Goal: Task Accomplishment & Management: Complete application form

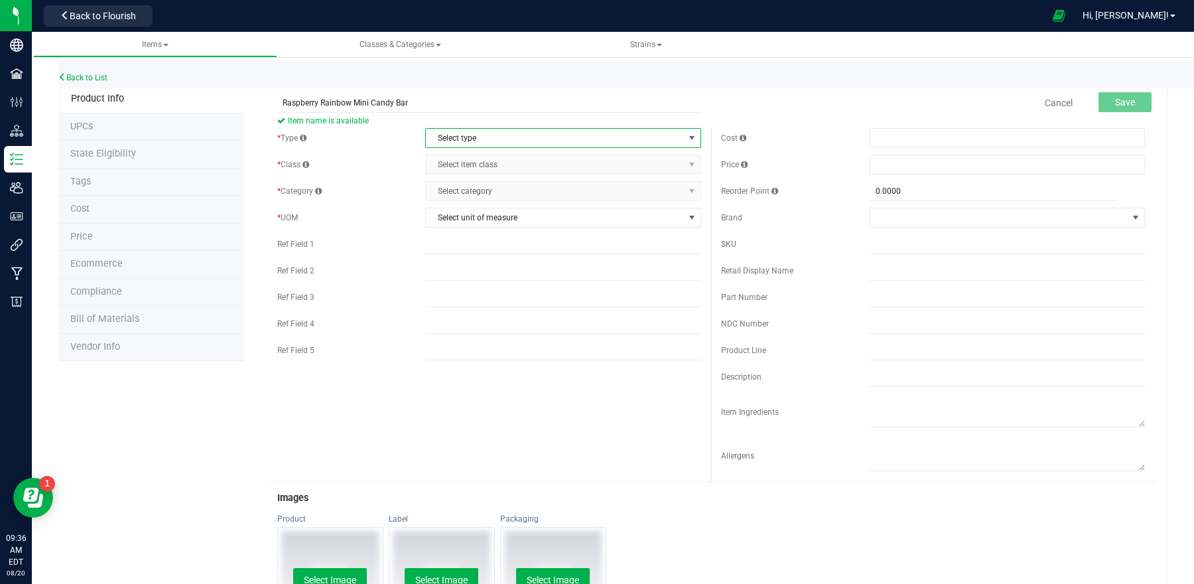
click at [616, 144] on span "Select type" at bounding box center [554, 138] width 257 height 19
click at [460, 158] on li "Cannabis" at bounding box center [557, 161] width 271 height 20
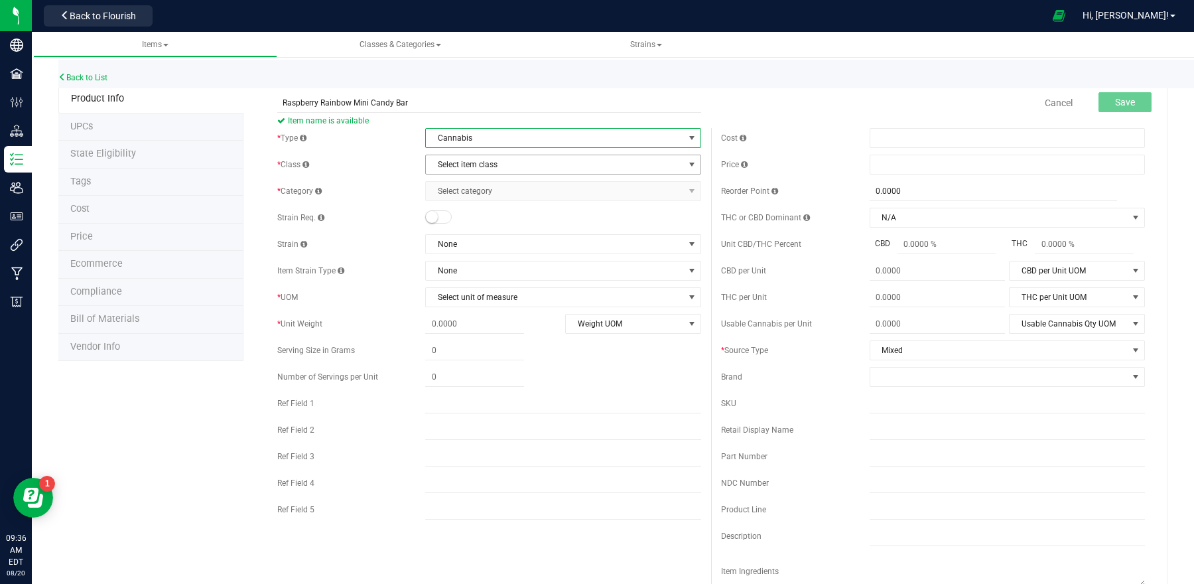
drag, startPoint x: 483, startPoint y: 167, endPoint x: 476, endPoint y: 165, distance: 7.1
click at [482, 167] on span "Select item class" at bounding box center [554, 164] width 257 height 19
click at [466, 212] on li "End Products" at bounding box center [557, 208] width 271 height 20
click at [469, 194] on span "Select category" at bounding box center [554, 191] width 257 height 19
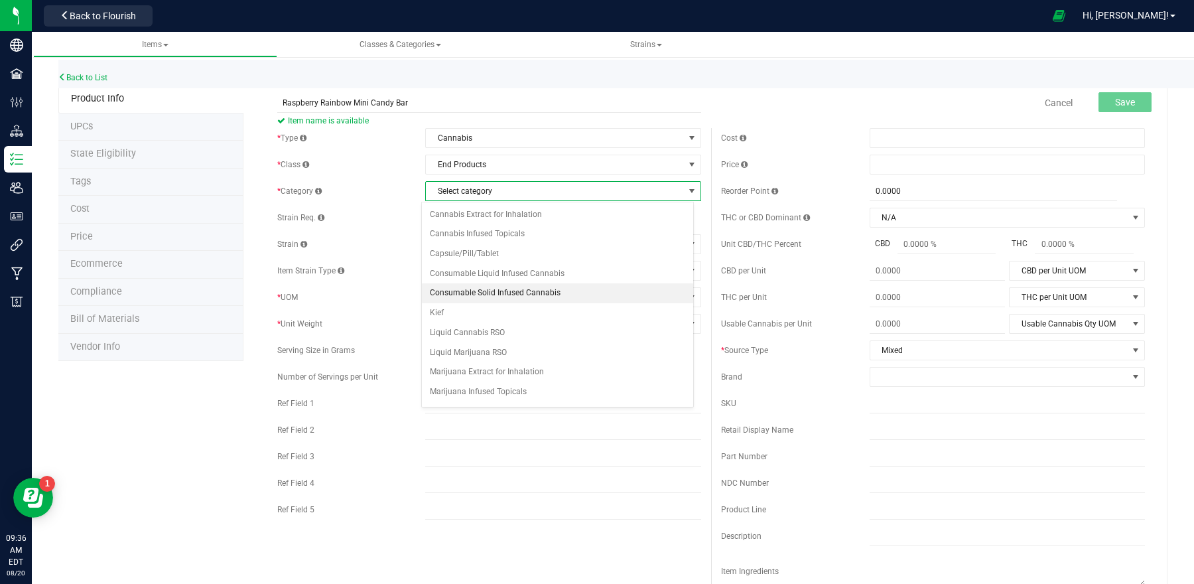
click at [489, 295] on li "Consumable Solid Infused Cannabis" at bounding box center [557, 293] width 271 height 20
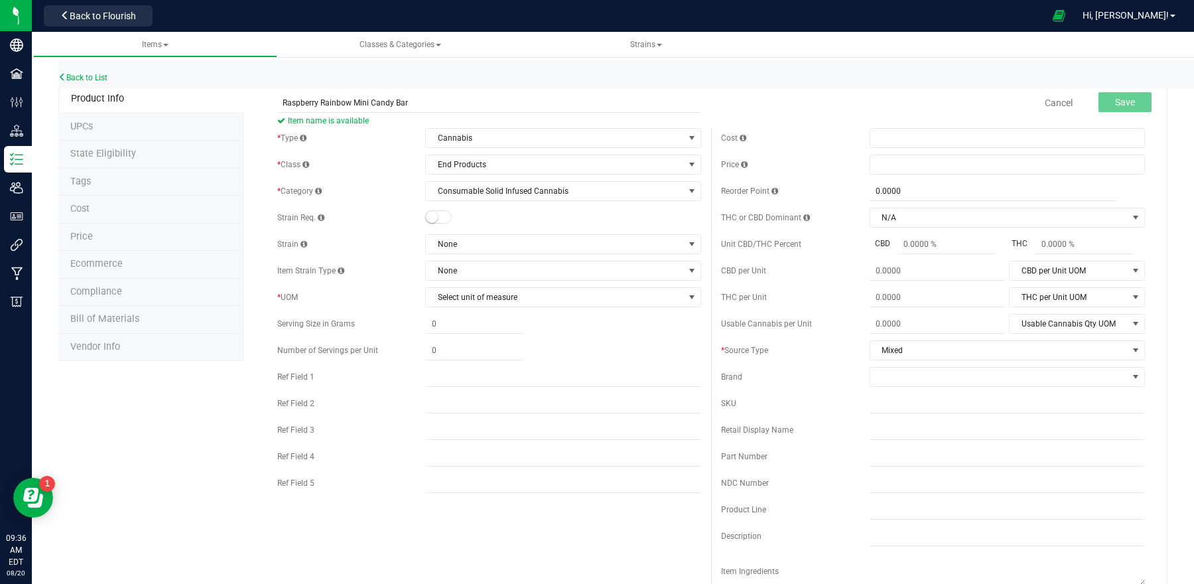
click at [525, 310] on div "* Type Cannabis Select type Cannabis Non-Inventory Raw Materials Supplies * Cla…" at bounding box center [489, 314] width 444 height 372
click at [524, 297] on span "Select unit of measure" at bounding box center [554, 297] width 257 height 19
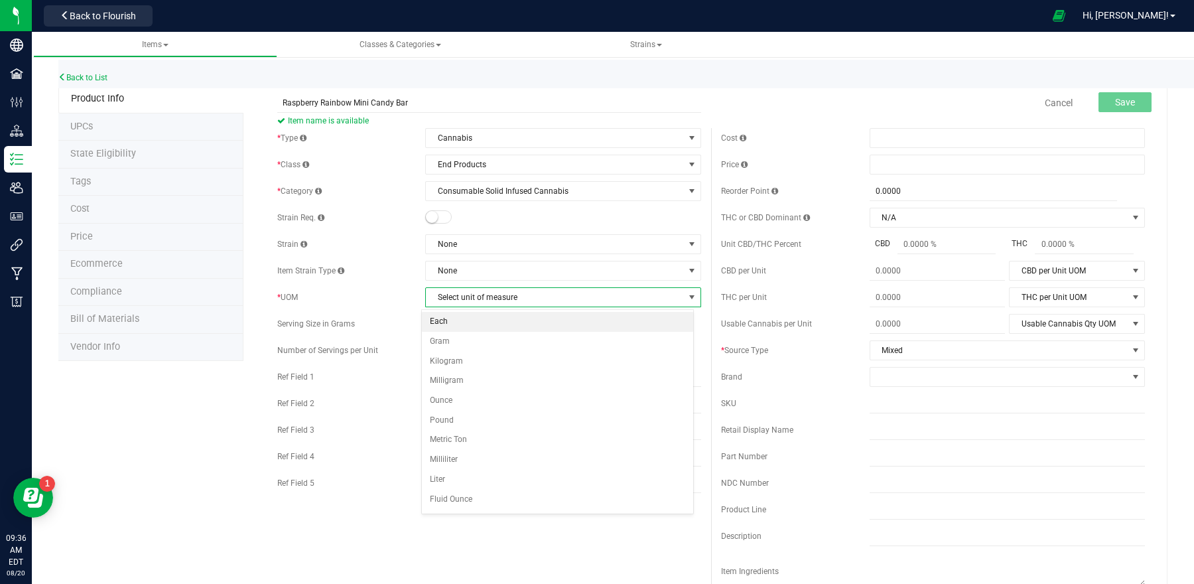
click at [483, 321] on li "Each" at bounding box center [557, 322] width 271 height 20
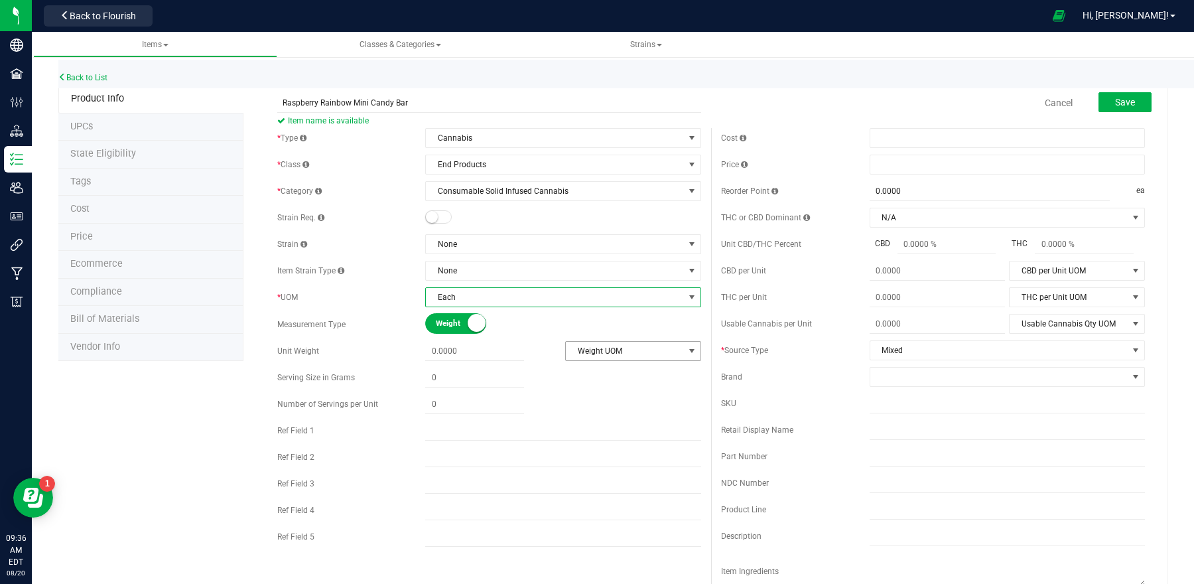
click at [601, 350] on span "Weight UOM" at bounding box center [625, 351] width 118 height 19
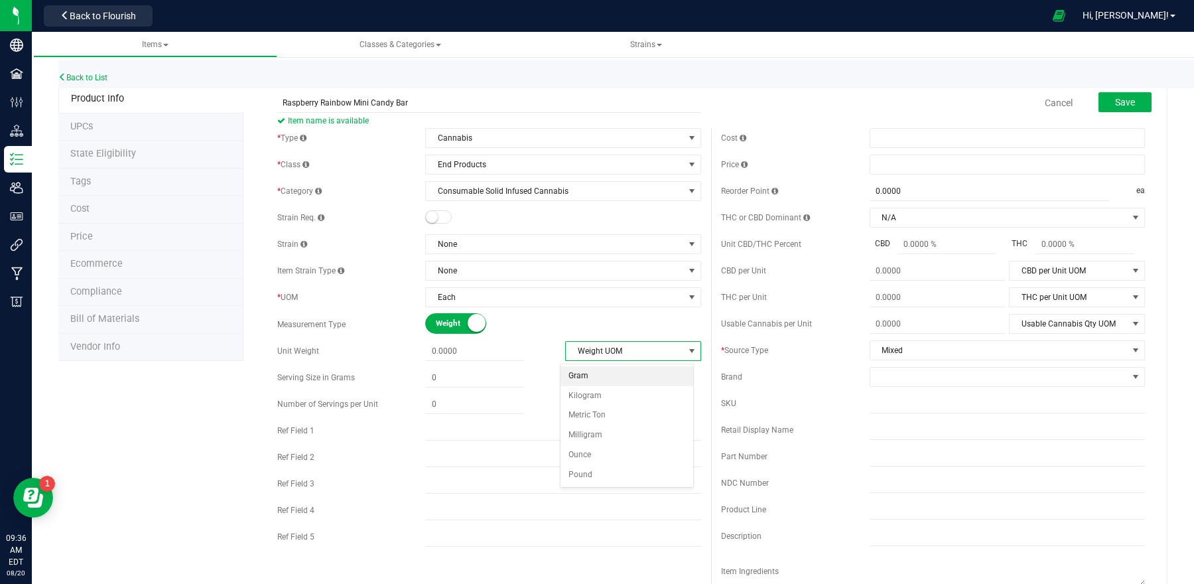
click at [596, 377] on li "Gram" at bounding box center [627, 376] width 133 height 20
click at [474, 354] on span at bounding box center [474, 351] width 99 height 19
type input "33"
type input "33.0000"
click at [483, 385] on span at bounding box center [474, 377] width 99 height 19
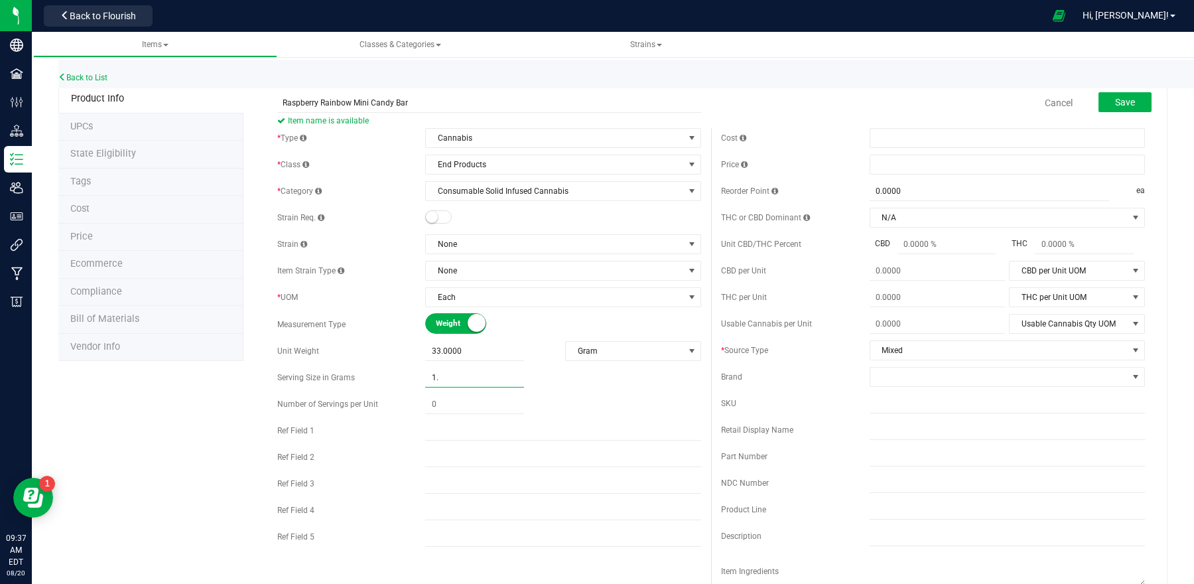
type input "1.6"
type input "1.6000"
click at [459, 410] on span at bounding box center [474, 404] width 99 height 19
type input "20"
type input "20.00"
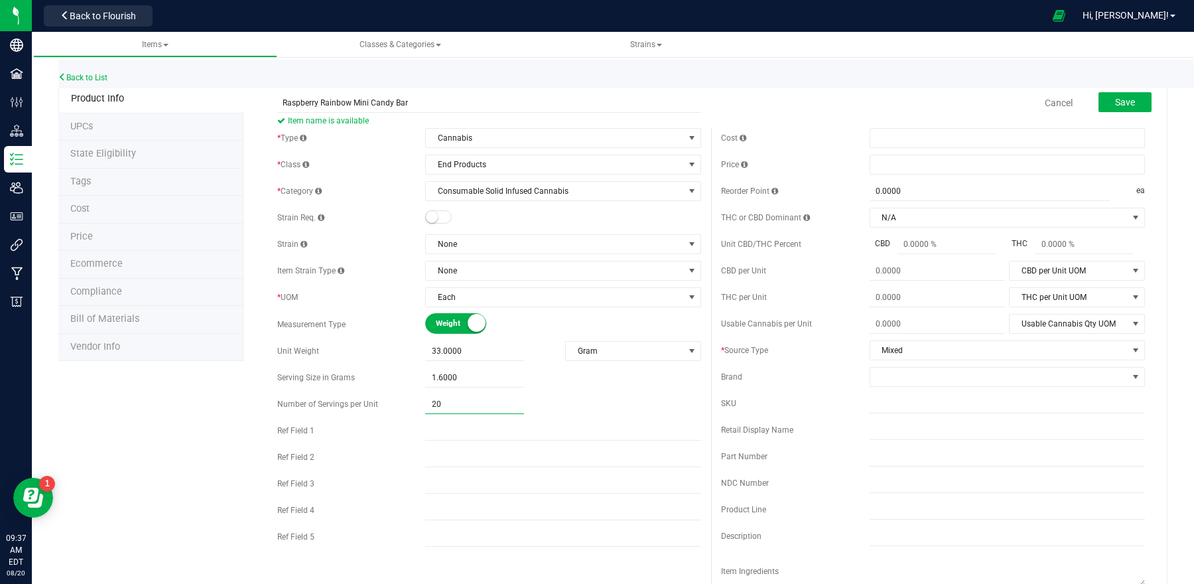
click at [573, 413] on div "20.00 20" at bounding box center [562, 404] width 275 height 19
click at [1117, 112] on button "Save" at bounding box center [1125, 102] width 53 height 20
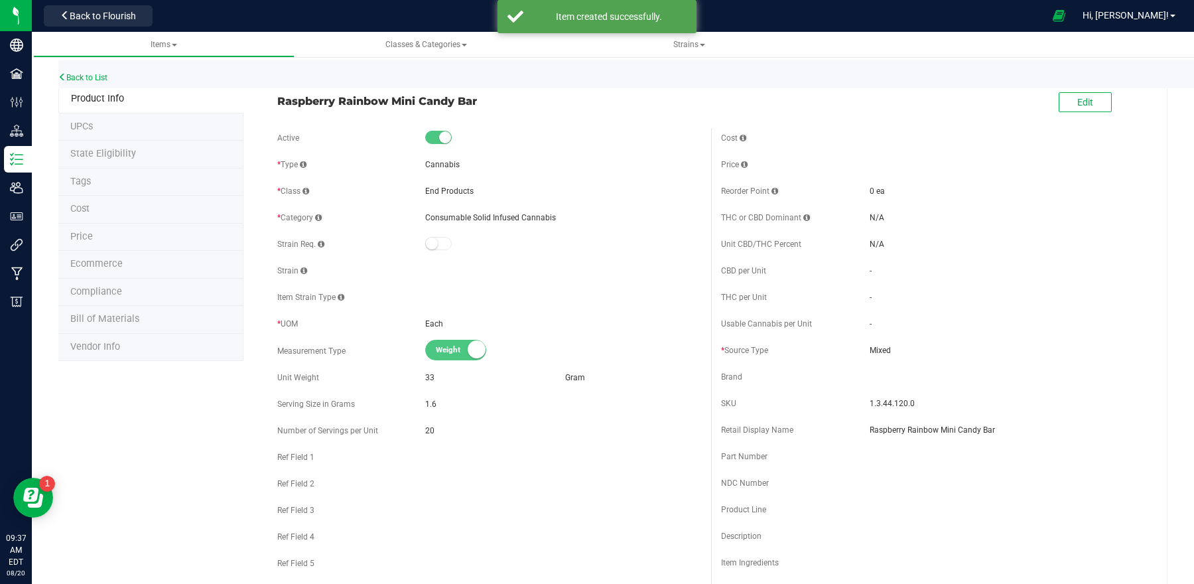
click at [118, 315] on span "Bill of Materials" at bounding box center [104, 318] width 69 height 11
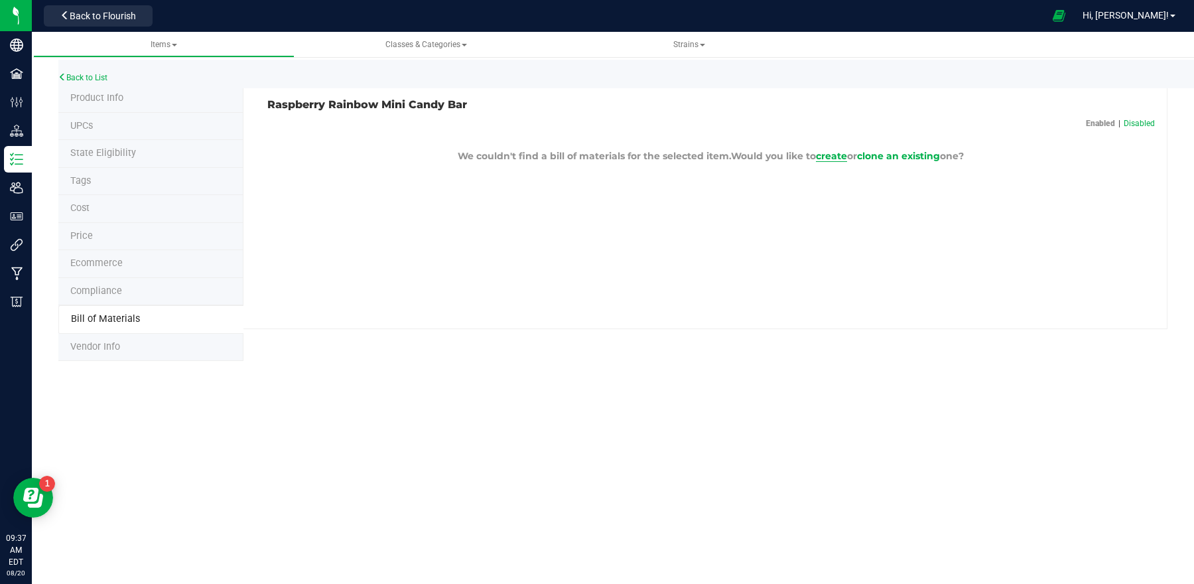
click at [835, 157] on span "create" at bounding box center [831, 156] width 31 height 12
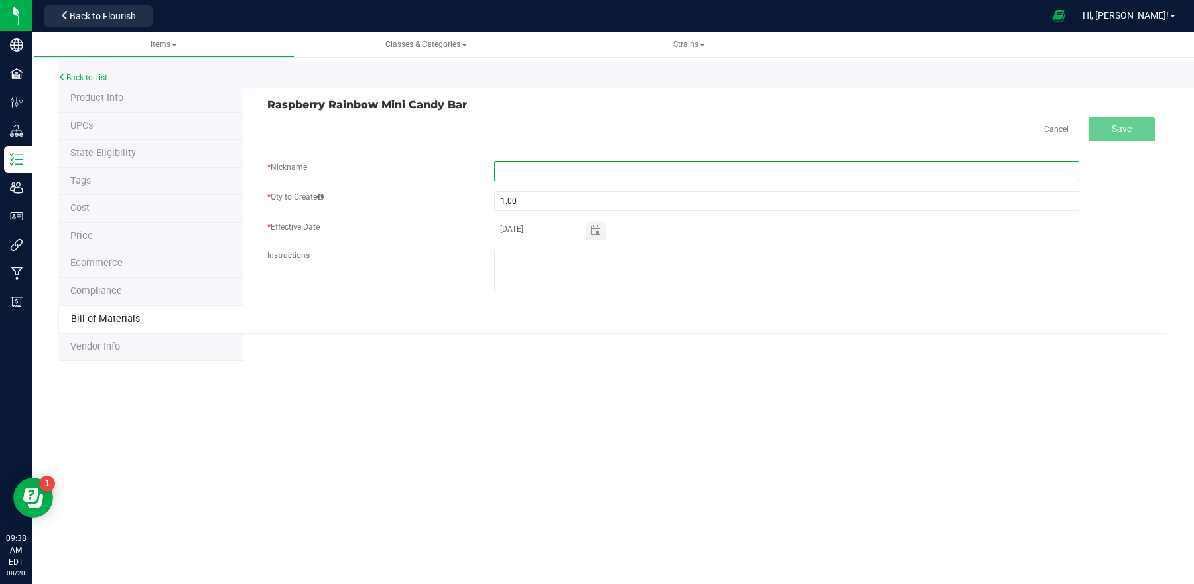
click at [756, 166] on input "text" at bounding box center [786, 171] width 585 height 20
drag, startPoint x: 663, startPoint y: 171, endPoint x: 541, endPoint y: 174, distance: 122.1
click at [541, 174] on input "Raspberry rainbow mini candy bar recipe" at bounding box center [786, 171] width 585 height 20
type input "Raspberry Rainbow Mini Candy Bar Recipe"
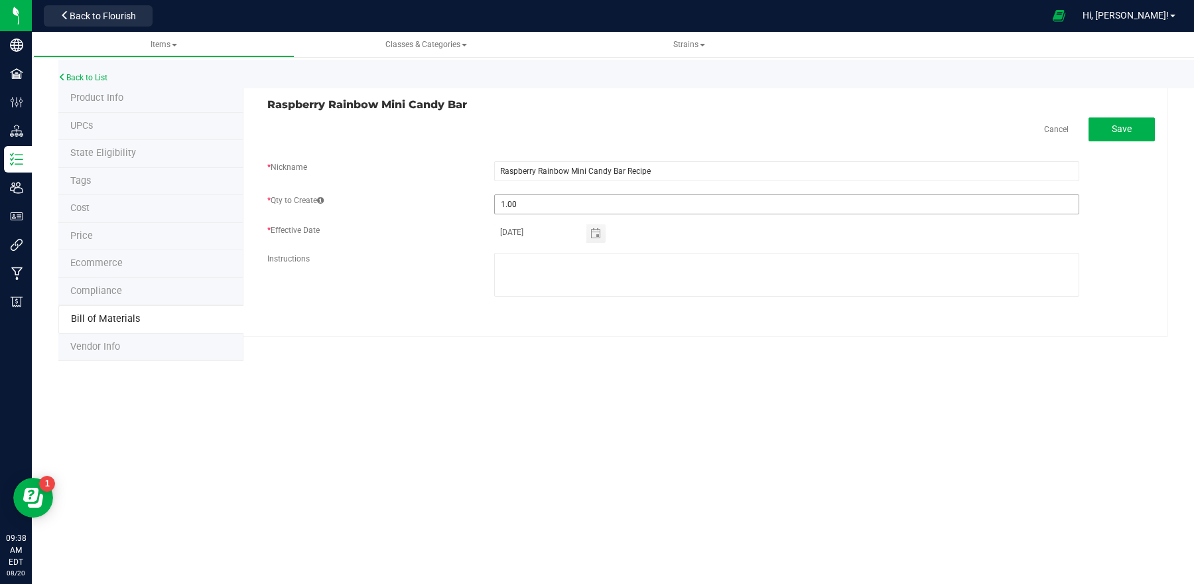
type input "1"
click at [537, 202] on fieldset "* Nickname Raspberry Rainbow Mini Candy Bar Recipe * Qty to Create 1 * Effectiv…" at bounding box center [711, 235] width 888 height 149
type input "7"
type input "385.00"
click at [464, 291] on div "Instructions" at bounding box center [711, 276] width 908 height 47
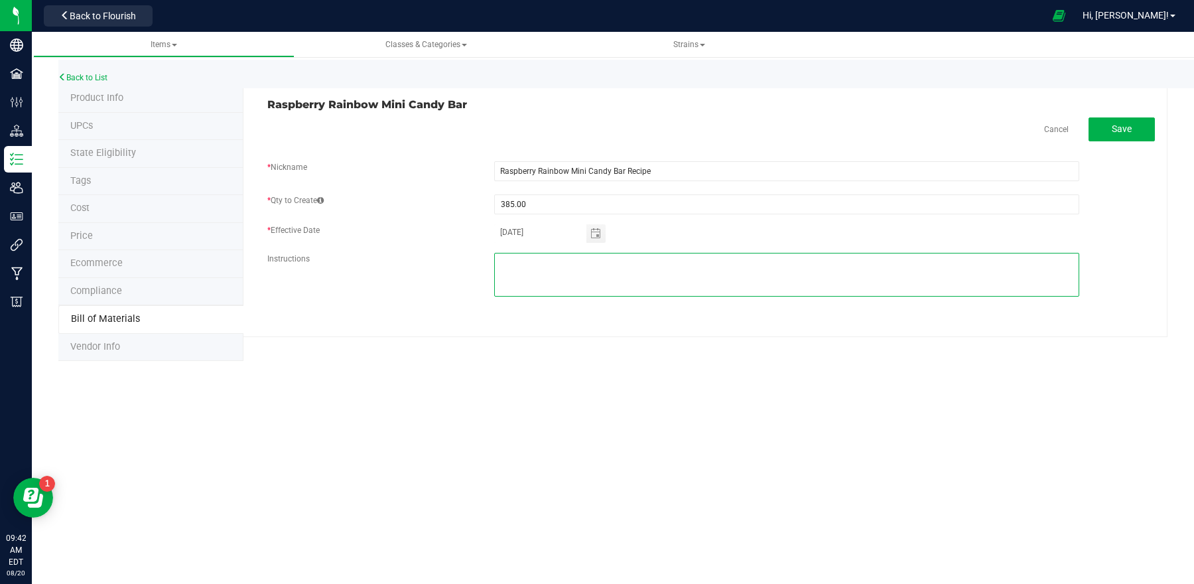
click at [575, 259] on textarea at bounding box center [786, 275] width 585 height 44
click at [551, 289] on textarea at bounding box center [786, 275] width 585 height 44
type textarea "one cook of raspberry rainbow mini candy bar, to make about 385 units/770 pieces"
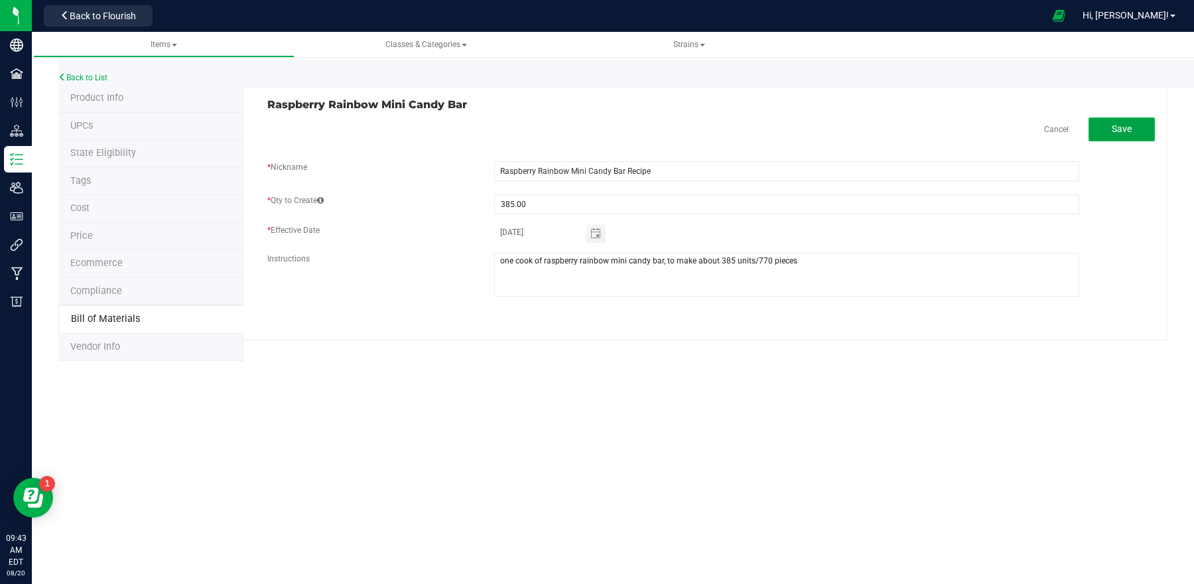
click at [1132, 125] on button "Save" at bounding box center [1122, 129] width 66 height 24
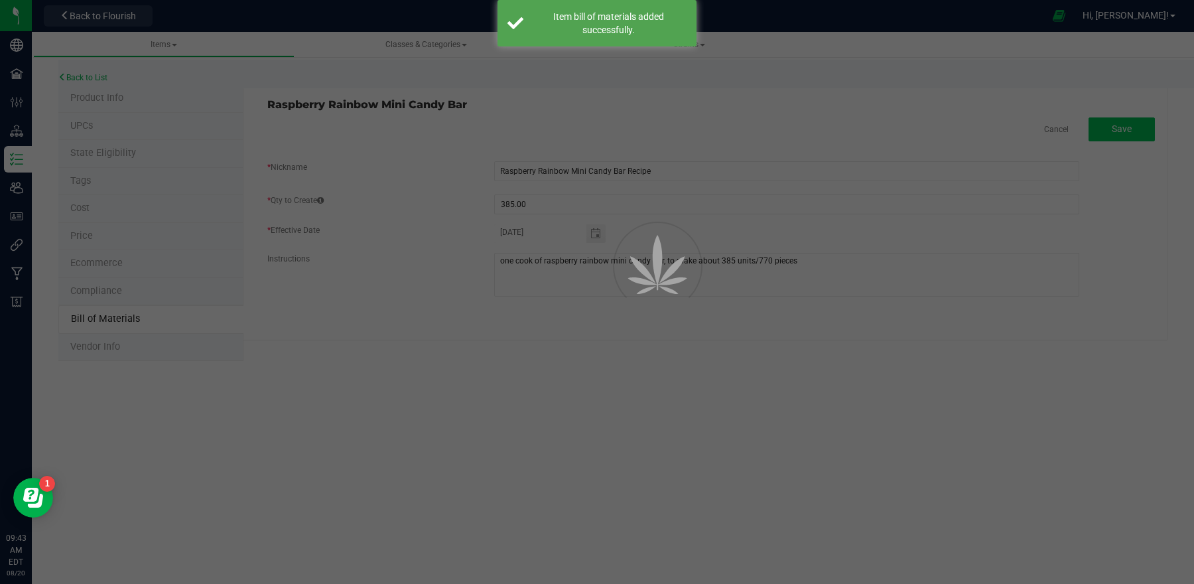
select select "36"
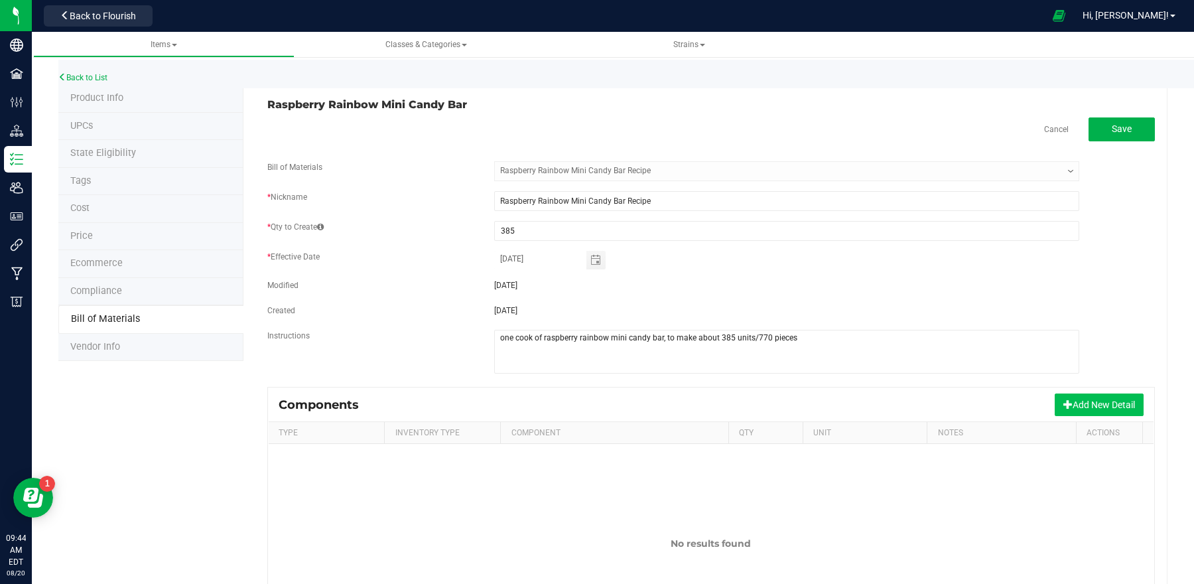
click at [1106, 411] on button "Add New Detail" at bounding box center [1099, 404] width 89 height 23
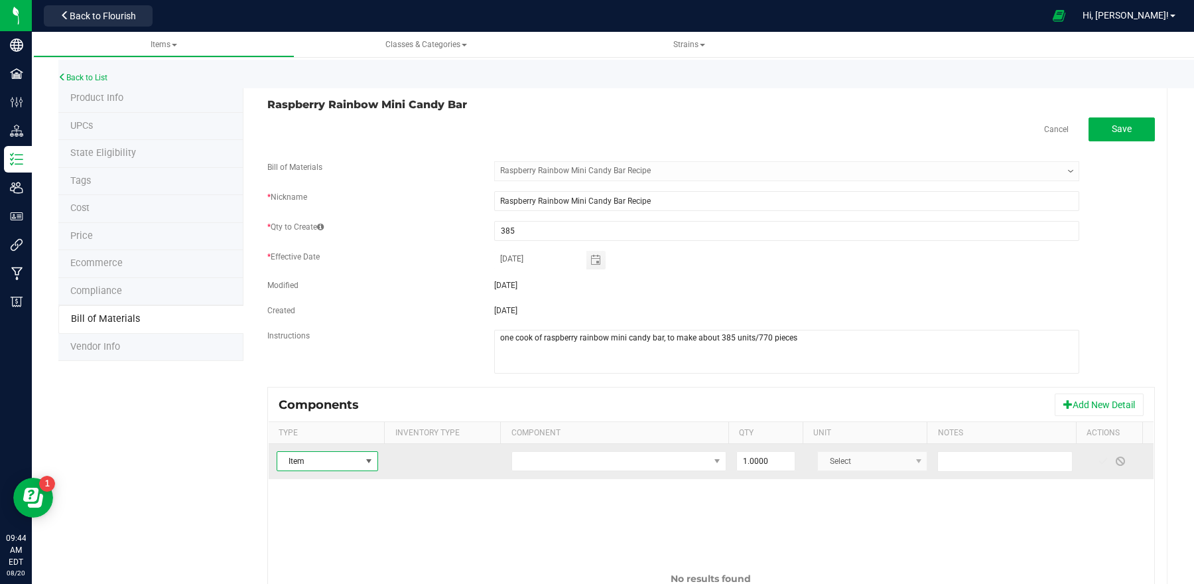
click at [364, 465] on span at bounding box center [369, 461] width 11 height 11
click at [549, 456] on span "NO DATA FOUND" at bounding box center [610, 461] width 197 height 19
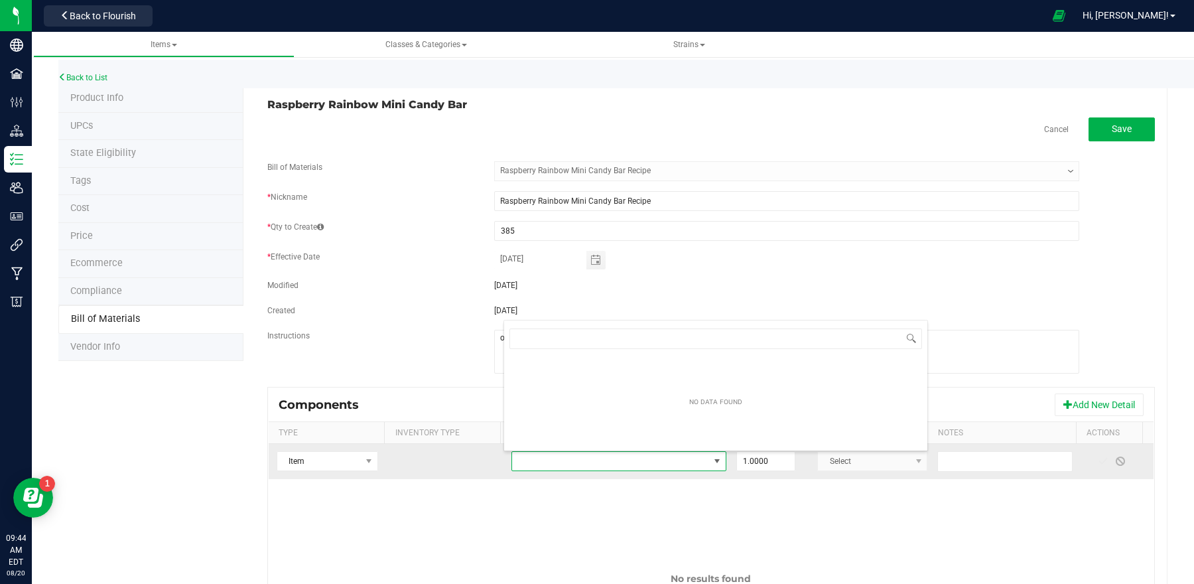
scroll to position [21, 206]
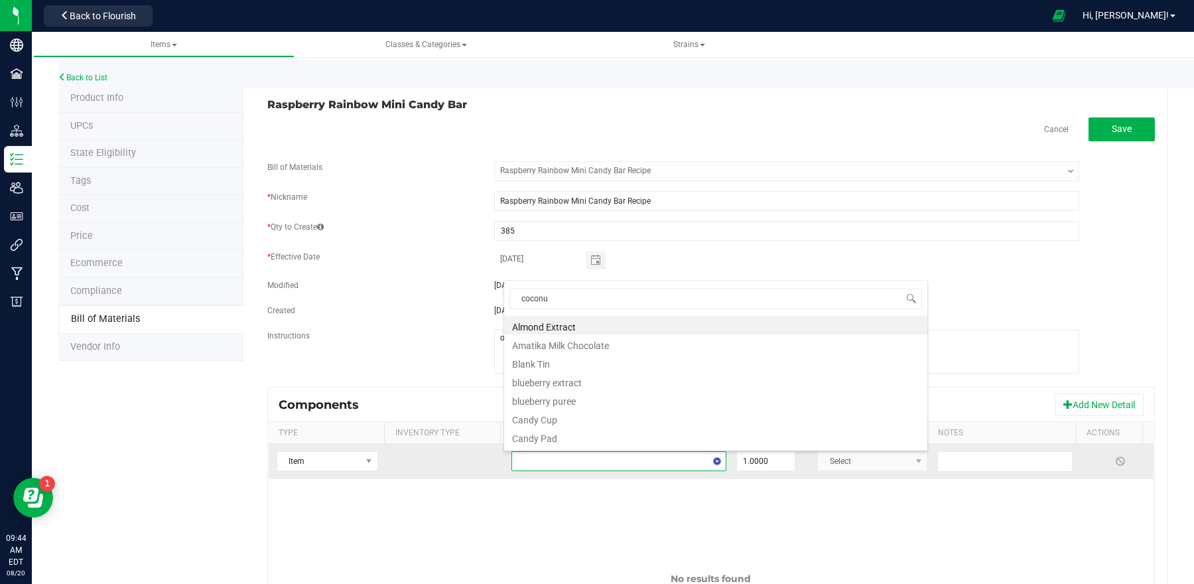
type input "coconut"
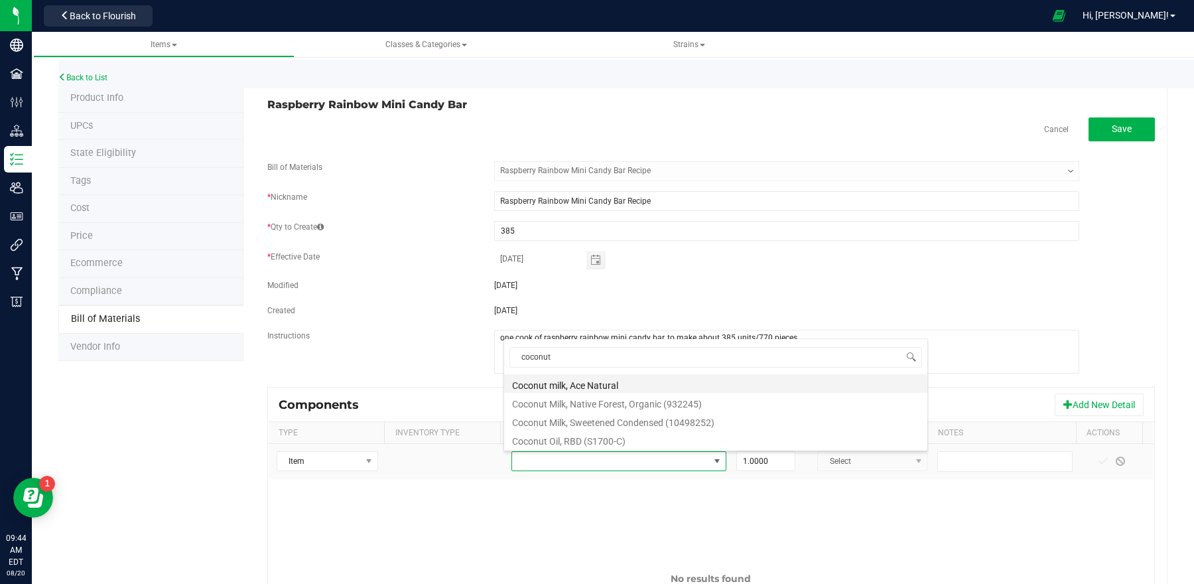
click at [606, 380] on li "Coconut milk, Ace Natural" at bounding box center [715, 383] width 423 height 19
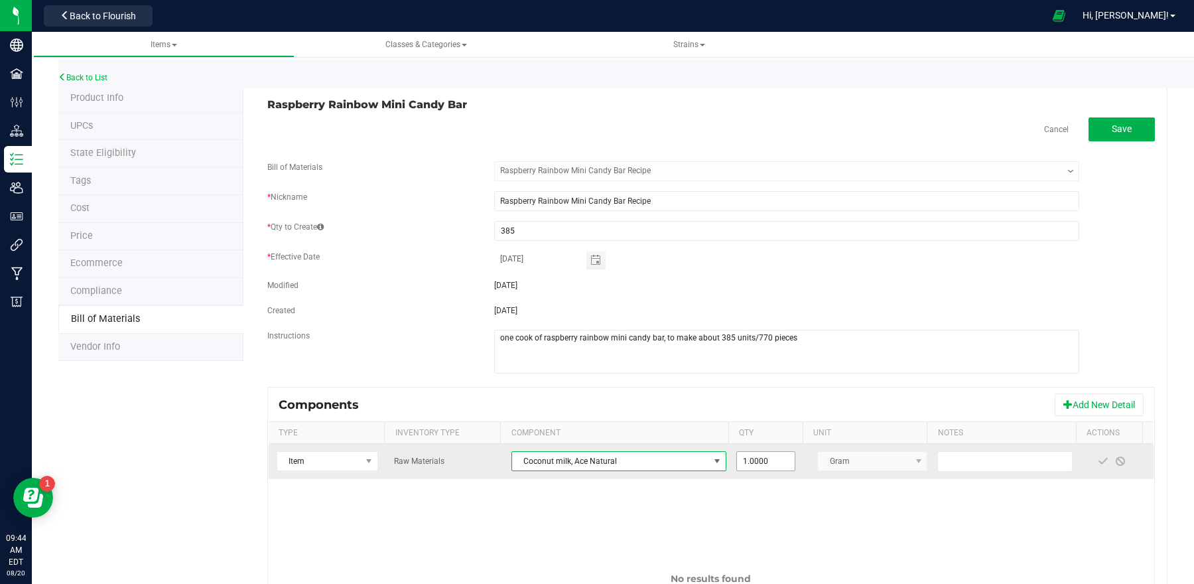
type input "1"
click at [758, 469] on input "1" at bounding box center [766, 461] width 58 height 19
type input "3,072.0000"
click at [1098, 462] on span at bounding box center [1103, 461] width 11 height 11
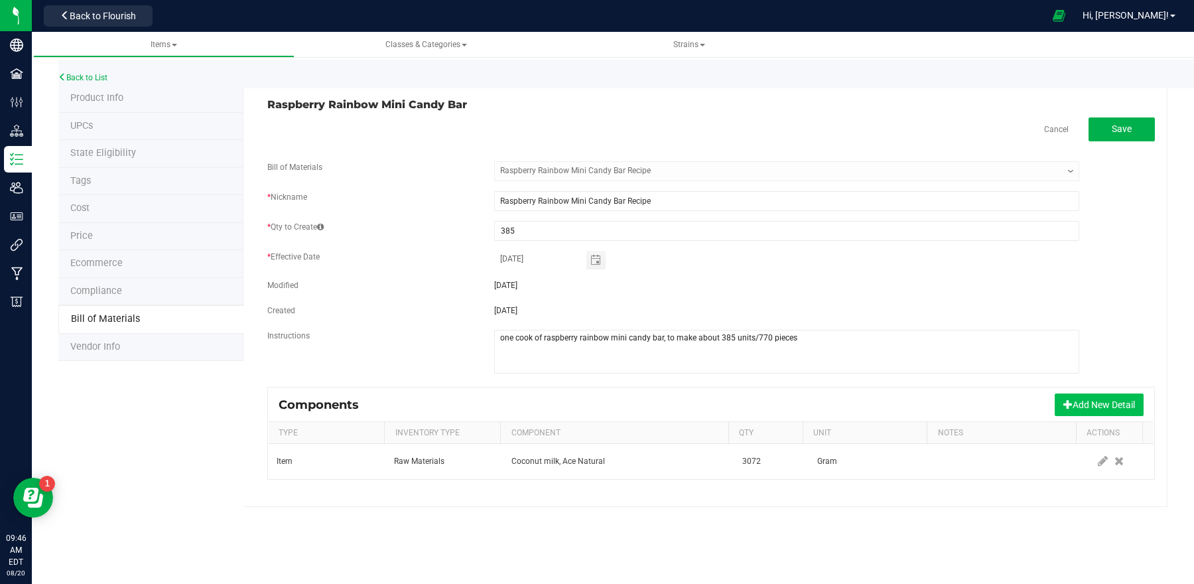
click at [1068, 409] on button "Add New Detail" at bounding box center [1099, 404] width 89 height 23
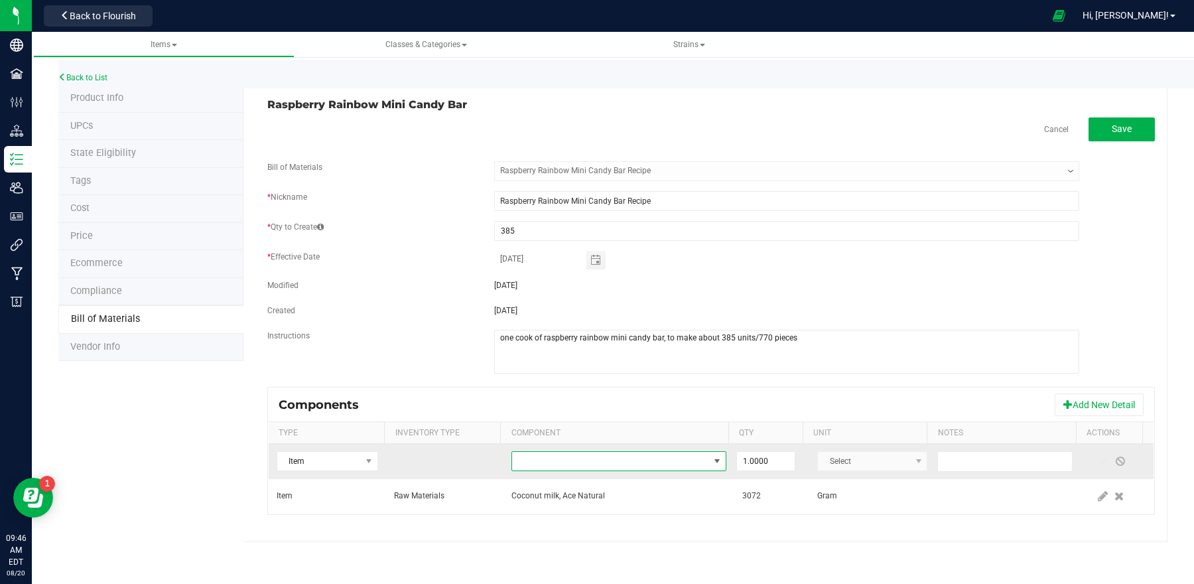
click at [608, 466] on span "NO DATA FOUND" at bounding box center [610, 461] width 197 height 19
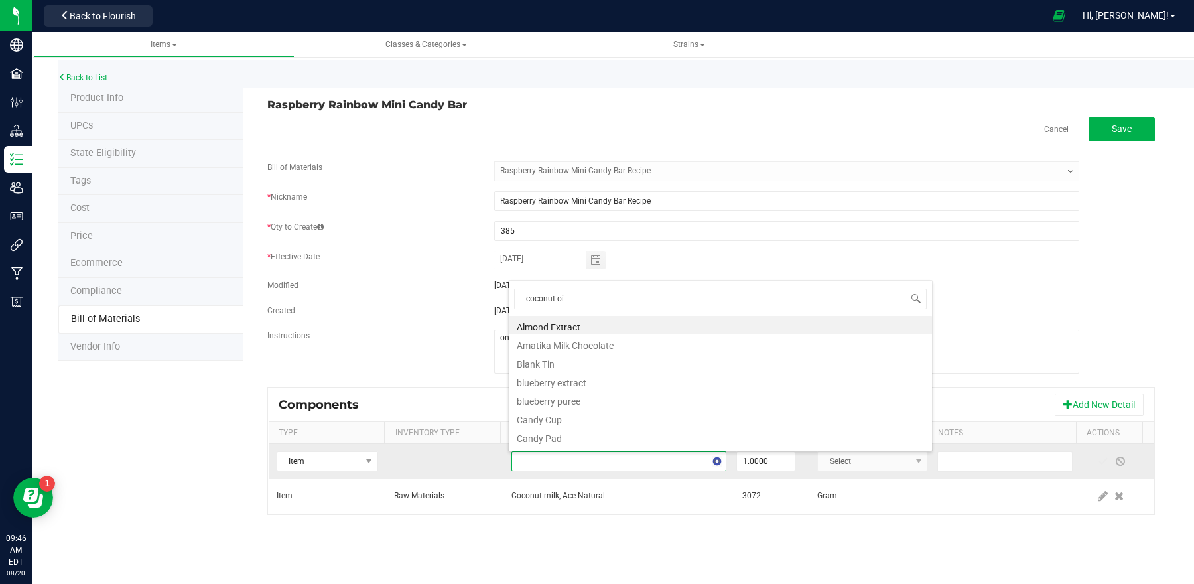
type input "coconut oil"
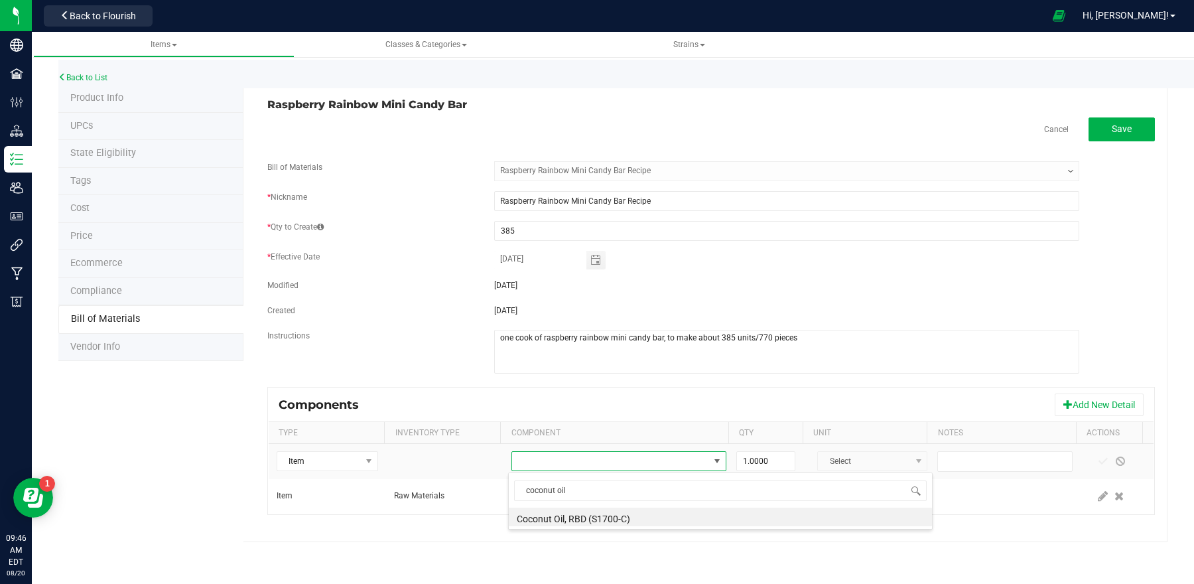
click at [586, 520] on li "Coconut Oil, RBD (S1700-C)" at bounding box center [720, 517] width 423 height 19
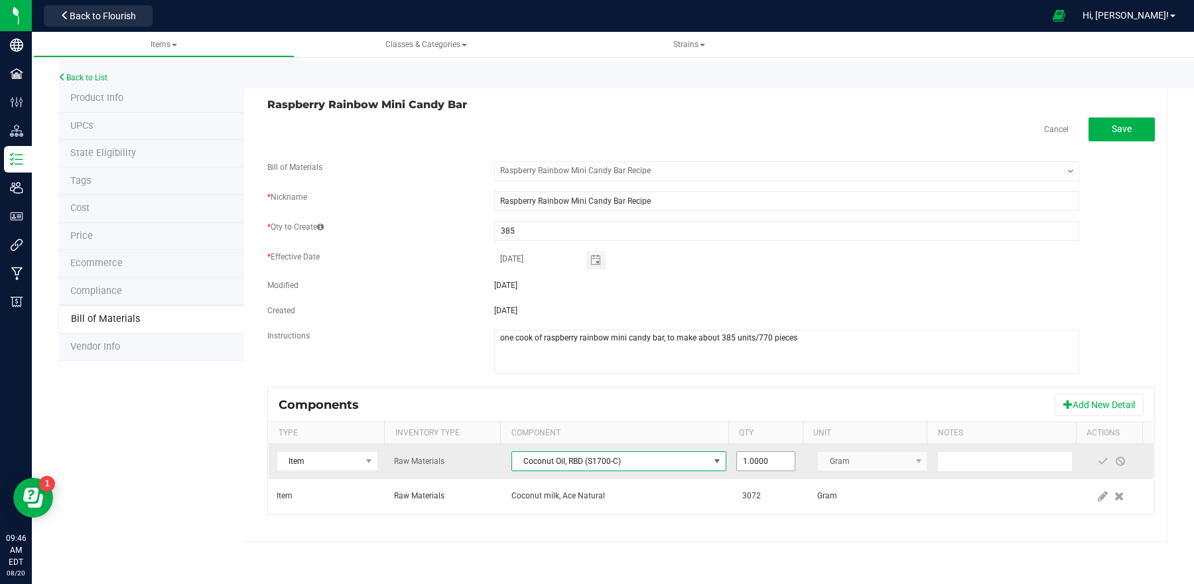
type input "1"
click at [776, 462] on input "1" at bounding box center [766, 461] width 58 height 19
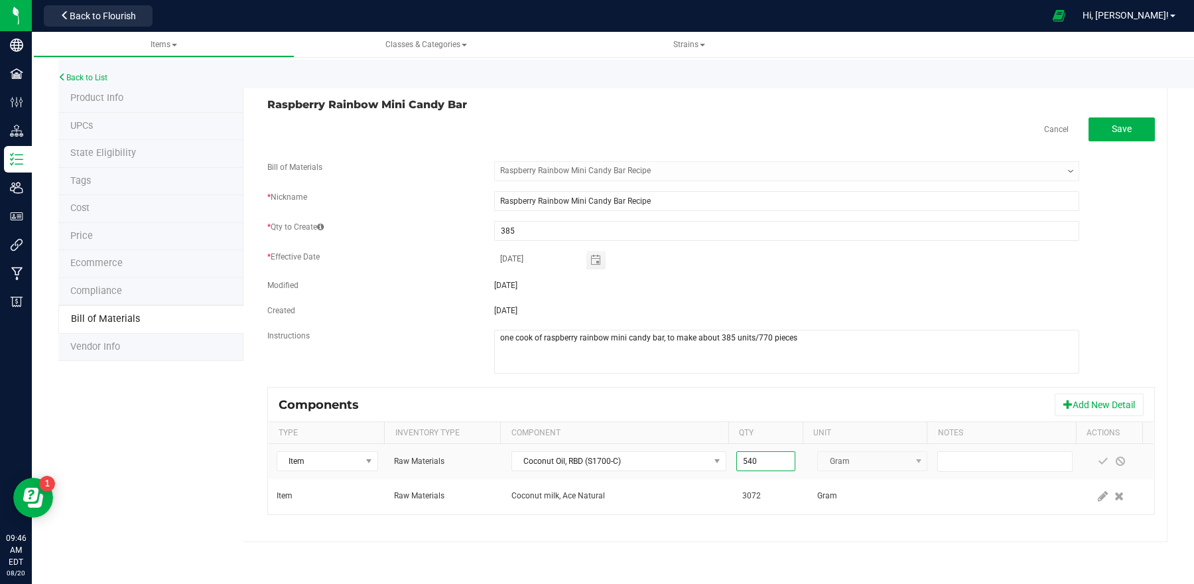
type input "540.0000"
click at [885, 411] on div "Components Add New Detail" at bounding box center [711, 404] width 885 height 33
click at [1098, 464] on span at bounding box center [1103, 461] width 11 height 11
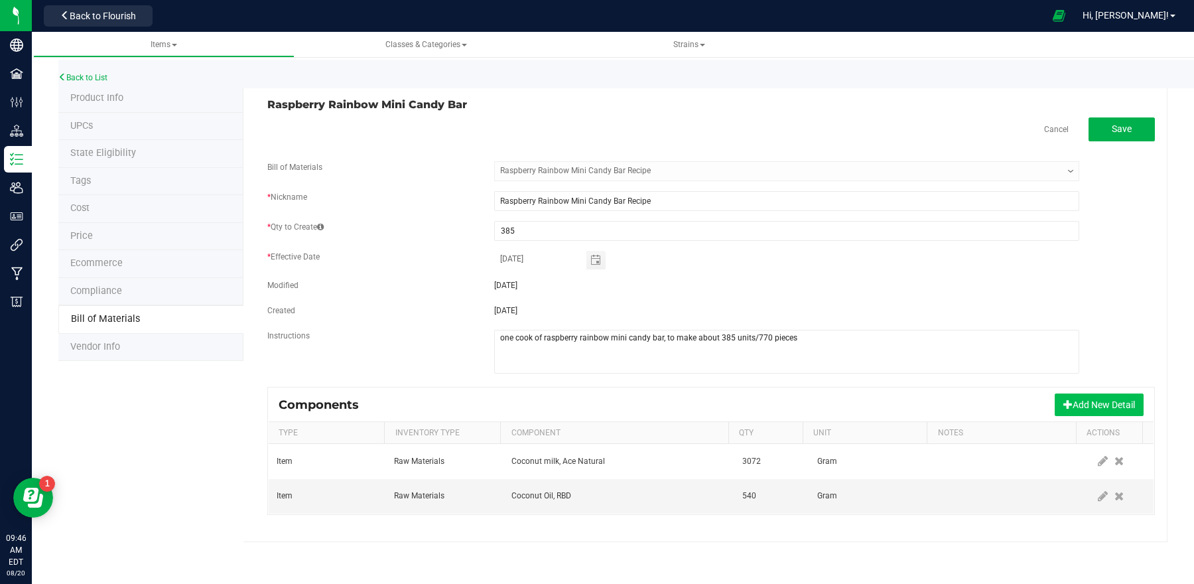
click at [1092, 407] on button "Add New Detail" at bounding box center [1099, 404] width 89 height 23
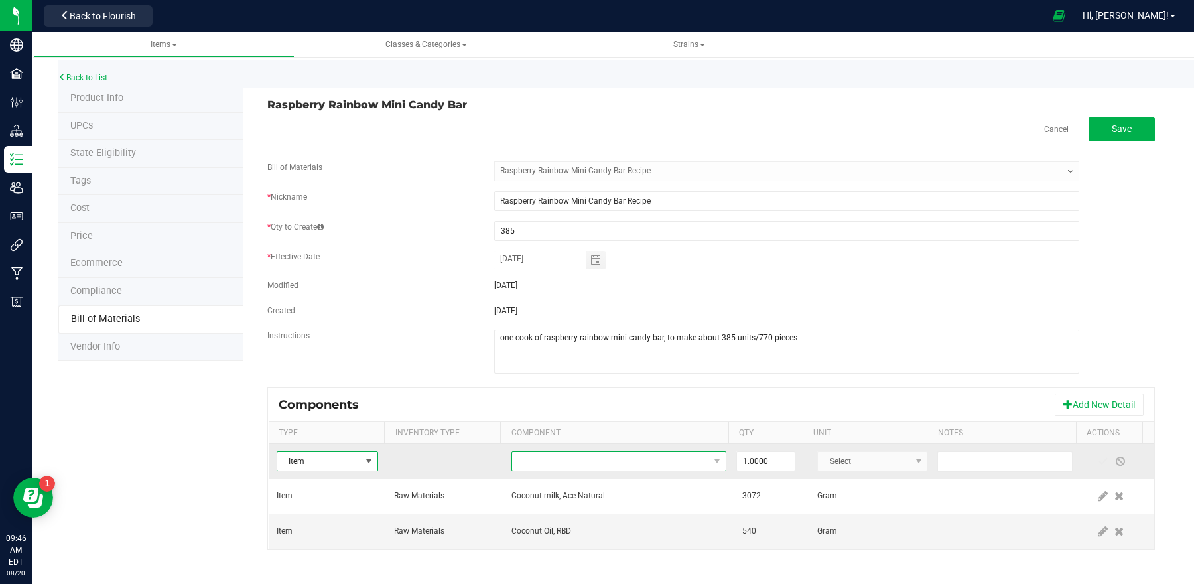
click at [677, 457] on span "NO DATA FOUND" at bounding box center [610, 461] width 197 height 19
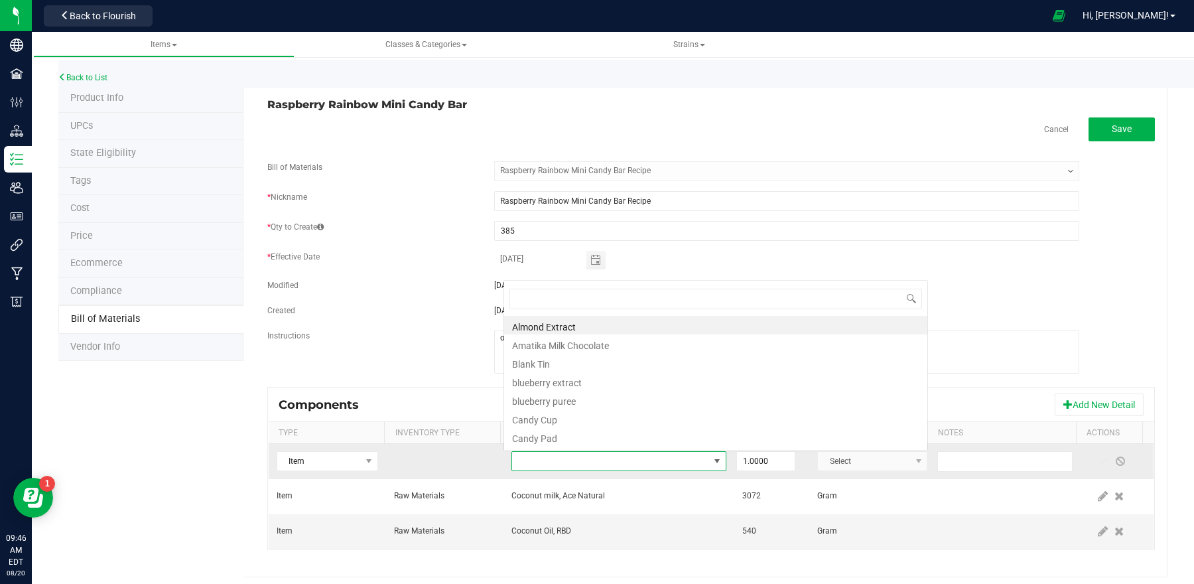
scroll to position [21, 206]
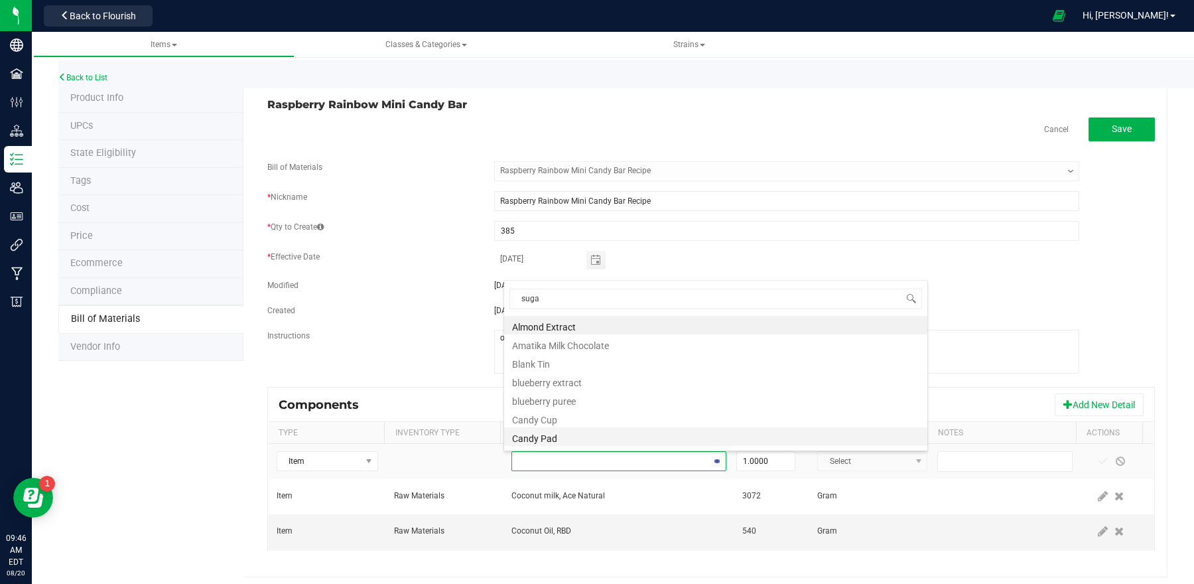
type input "sugar"
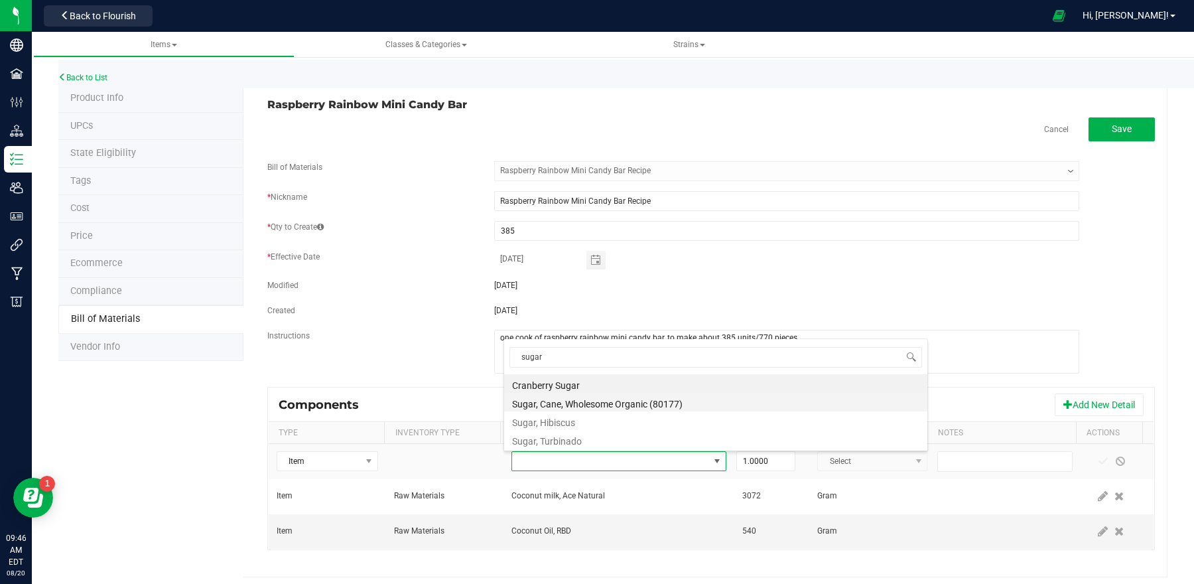
click at [599, 399] on li "Sugar, Cane, Wholesome Organic (80177)" at bounding box center [715, 402] width 423 height 19
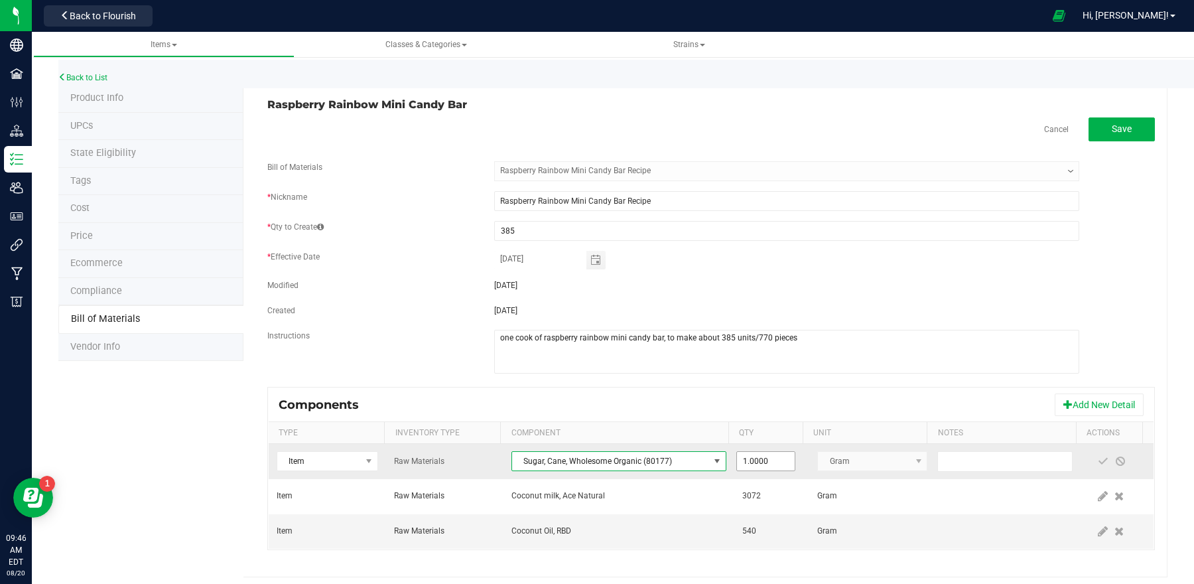
type input "1"
click at [762, 465] on input "1" at bounding box center [766, 461] width 58 height 19
type input "4,800.0000"
click at [1095, 462] on span at bounding box center [1103, 461] width 17 height 24
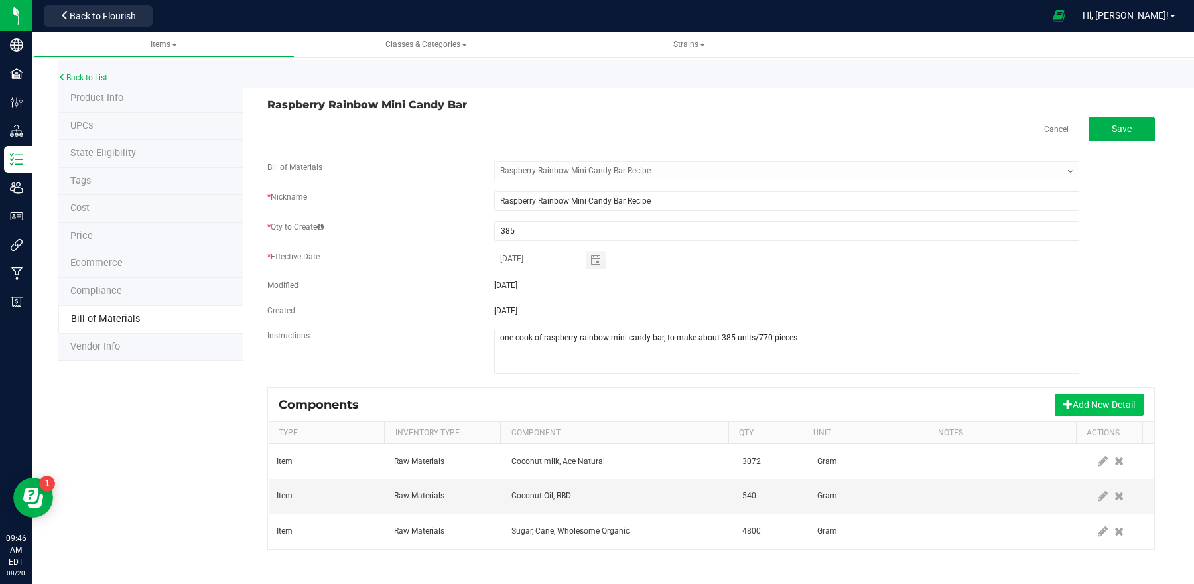
click at [1094, 409] on button "Add New Detail" at bounding box center [1099, 404] width 89 height 23
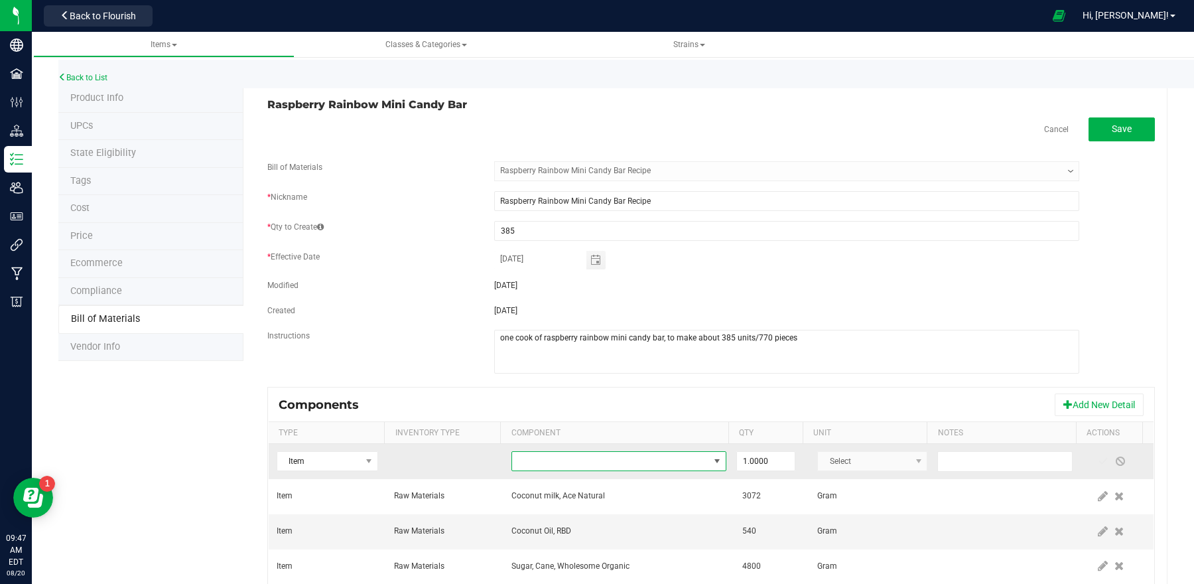
click at [598, 465] on span "NO DATA FOUND" at bounding box center [610, 461] width 197 height 19
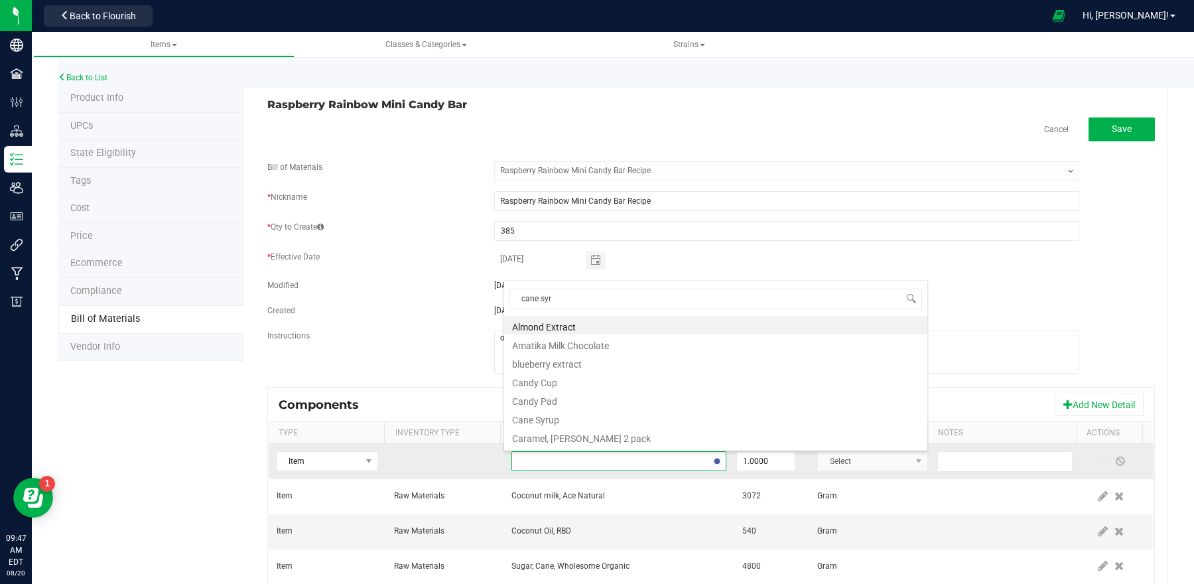
type input "cane syru"
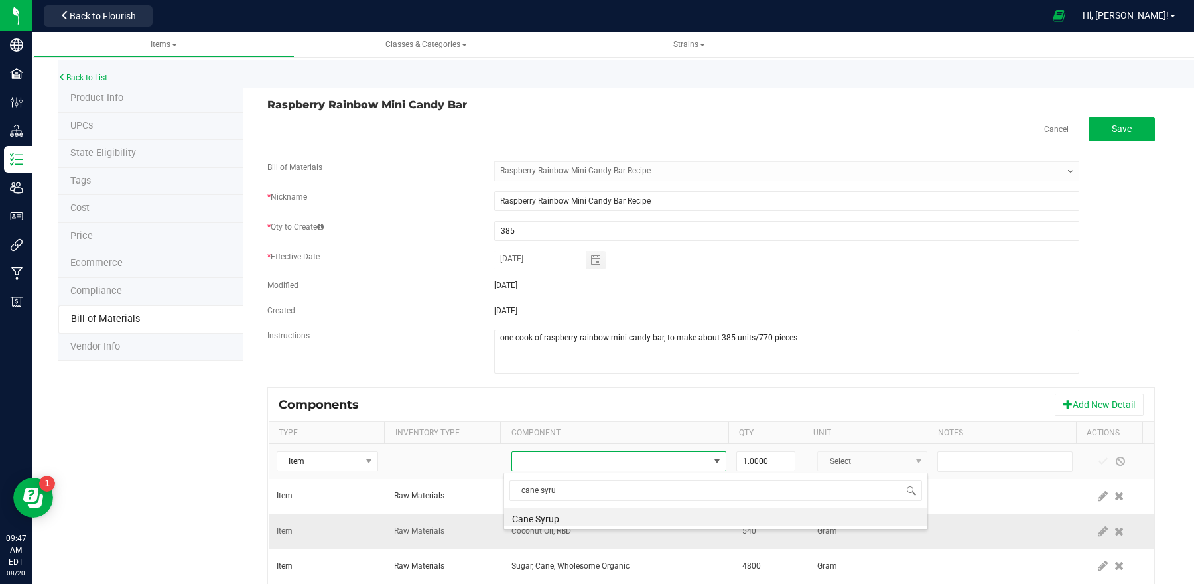
click at [569, 516] on li "Cane Syrup" at bounding box center [715, 517] width 423 height 19
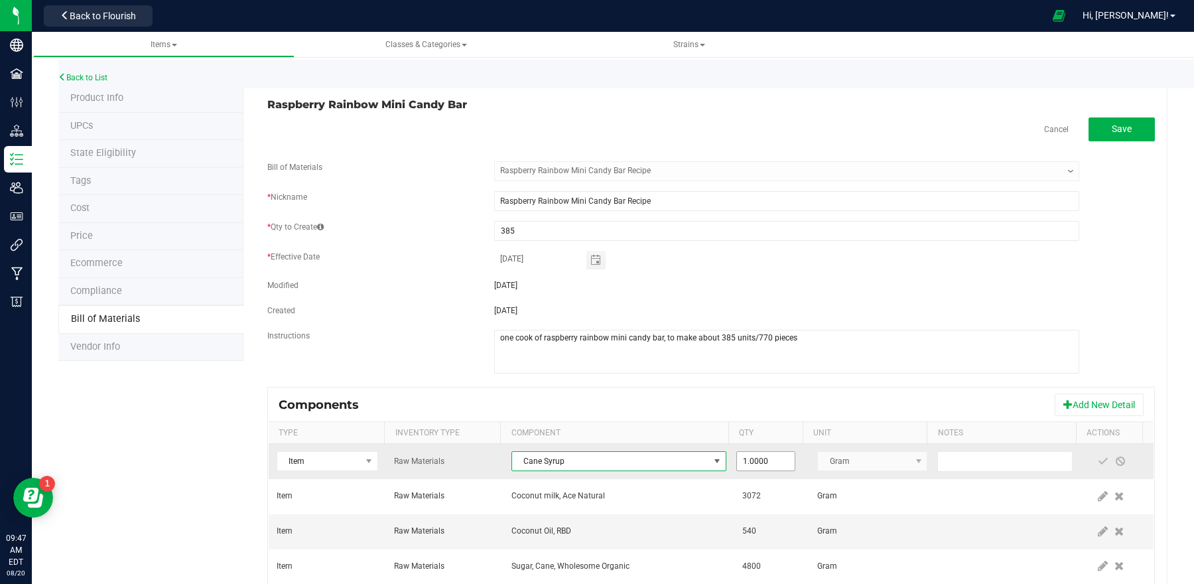
type input "1"
click at [748, 463] on input "1" at bounding box center [766, 461] width 58 height 19
type input "1,780.0000"
click at [1098, 460] on span at bounding box center [1103, 461] width 11 height 11
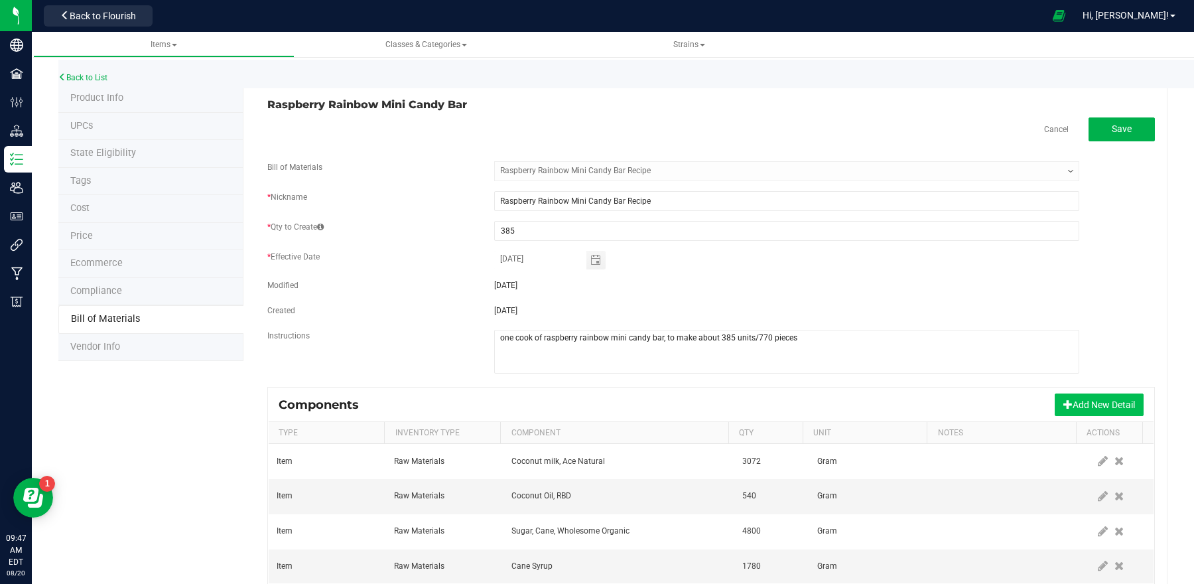
click at [1071, 412] on button "Add New Detail" at bounding box center [1099, 404] width 89 height 23
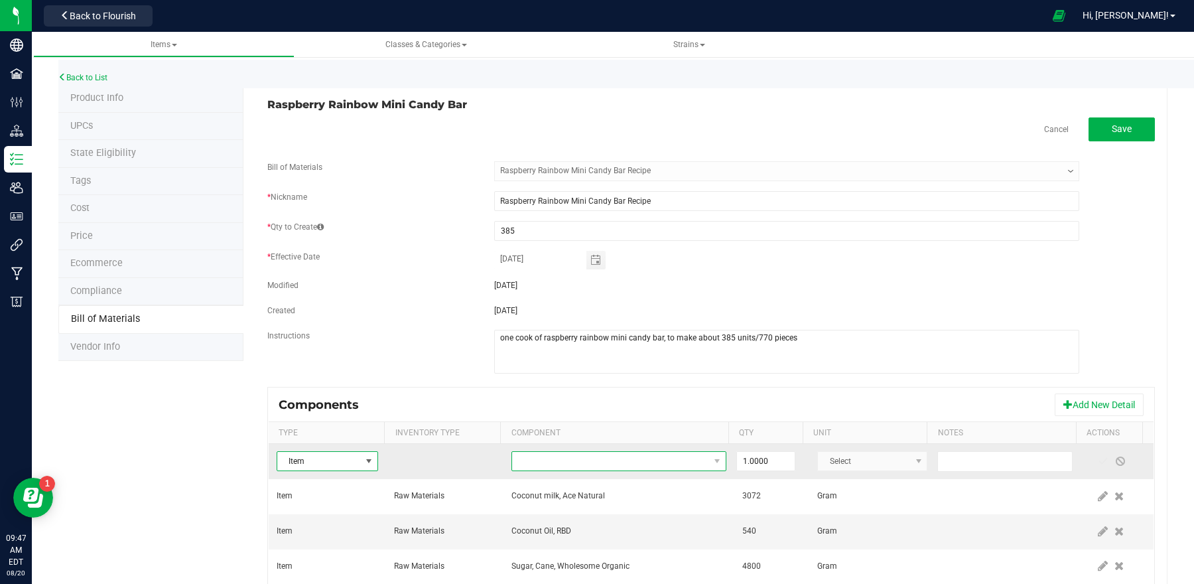
click at [661, 460] on span "NO DATA FOUND" at bounding box center [610, 461] width 197 height 19
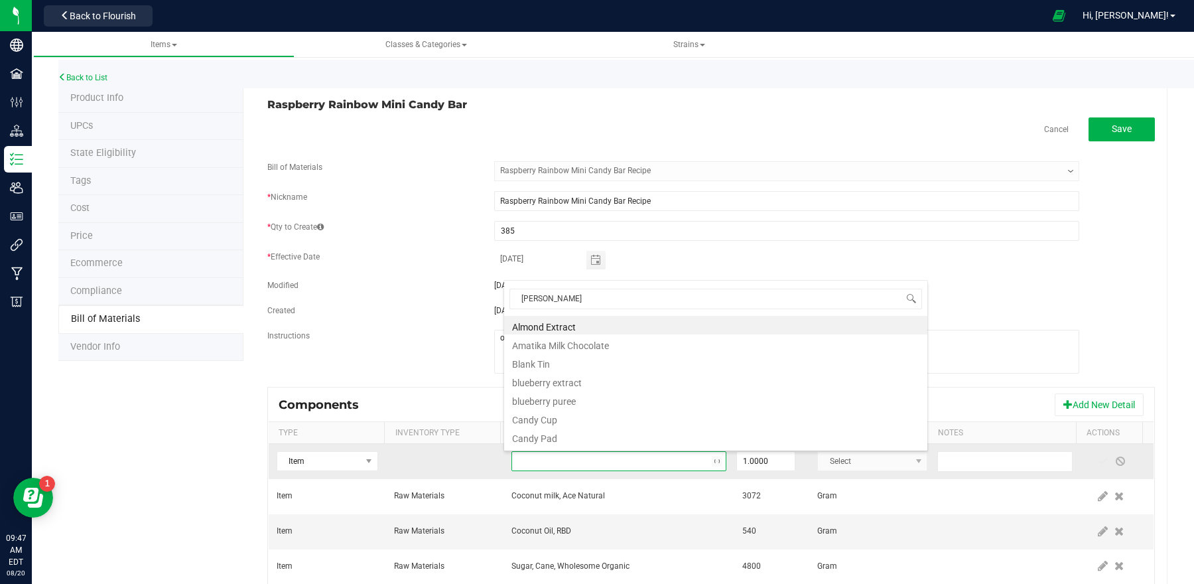
type input "salt"
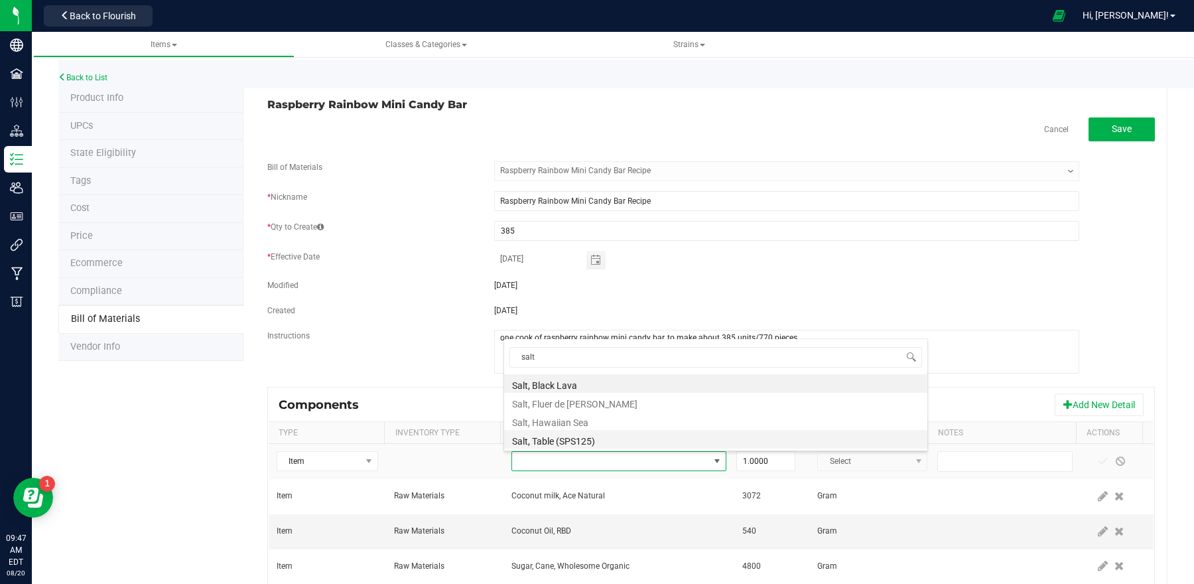
click at [569, 434] on li "Salt, Table (SPS125)" at bounding box center [715, 439] width 423 height 19
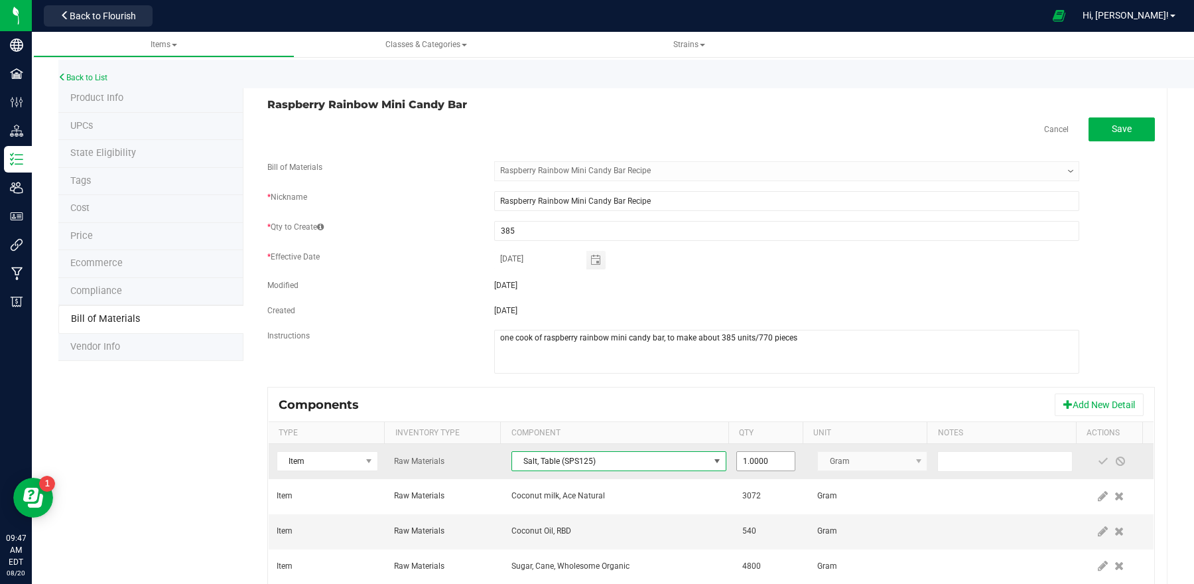
type input "1"
click at [772, 463] on input "1" at bounding box center [766, 461] width 58 height 19
type input "40.0000"
click at [1098, 461] on span at bounding box center [1103, 461] width 11 height 11
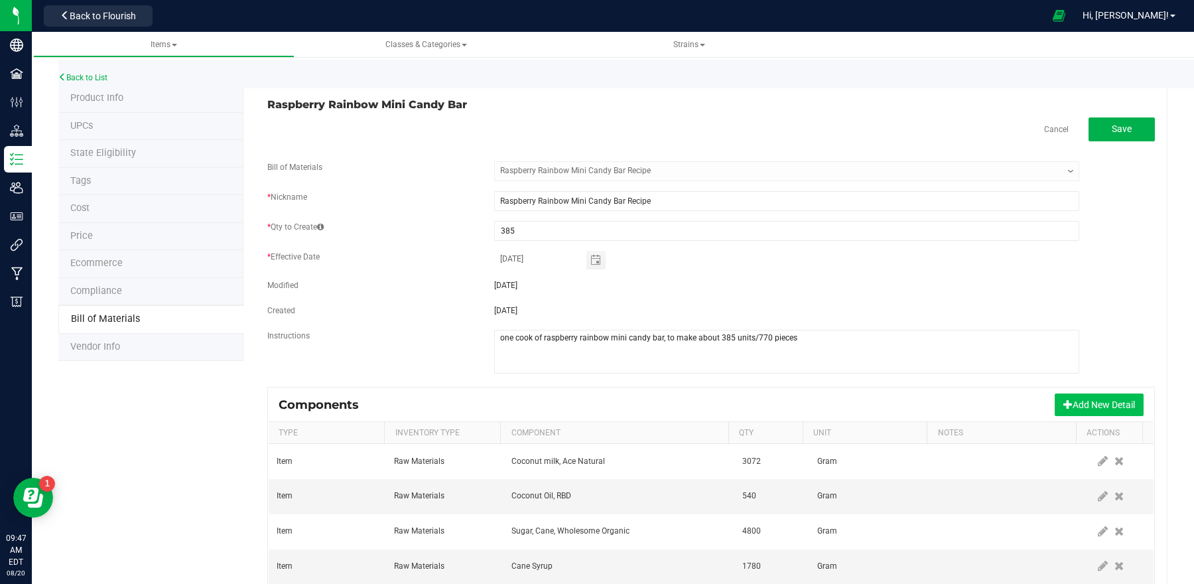
click at [1085, 404] on button "Add New Detail" at bounding box center [1099, 404] width 89 height 23
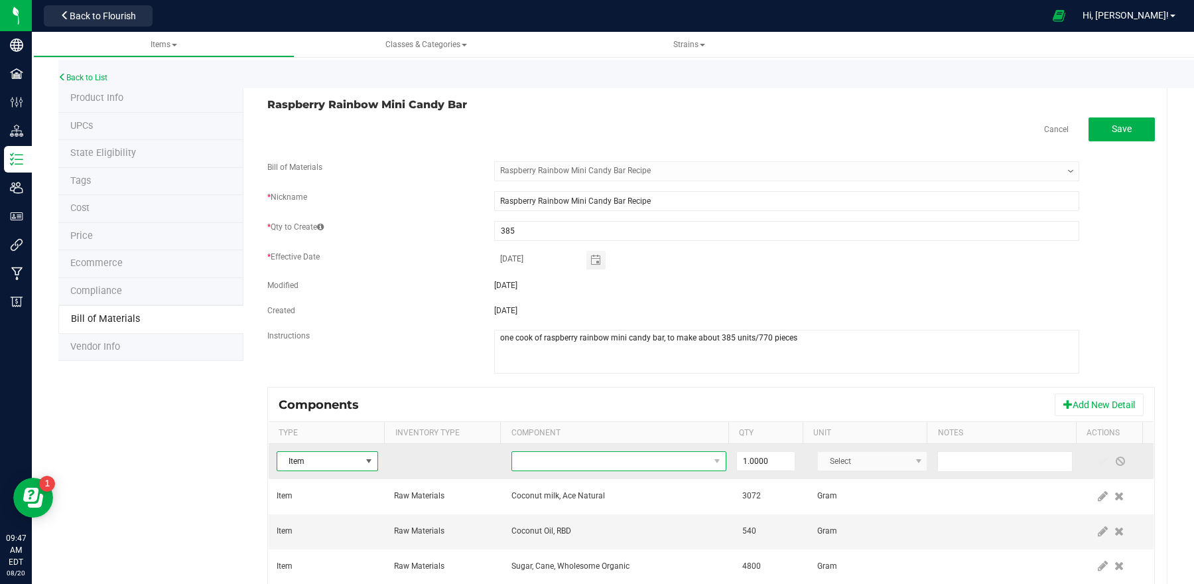
click at [659, 455] on span "NO DATA FOUND" at bounding box center [610, 461] width 197 height 19
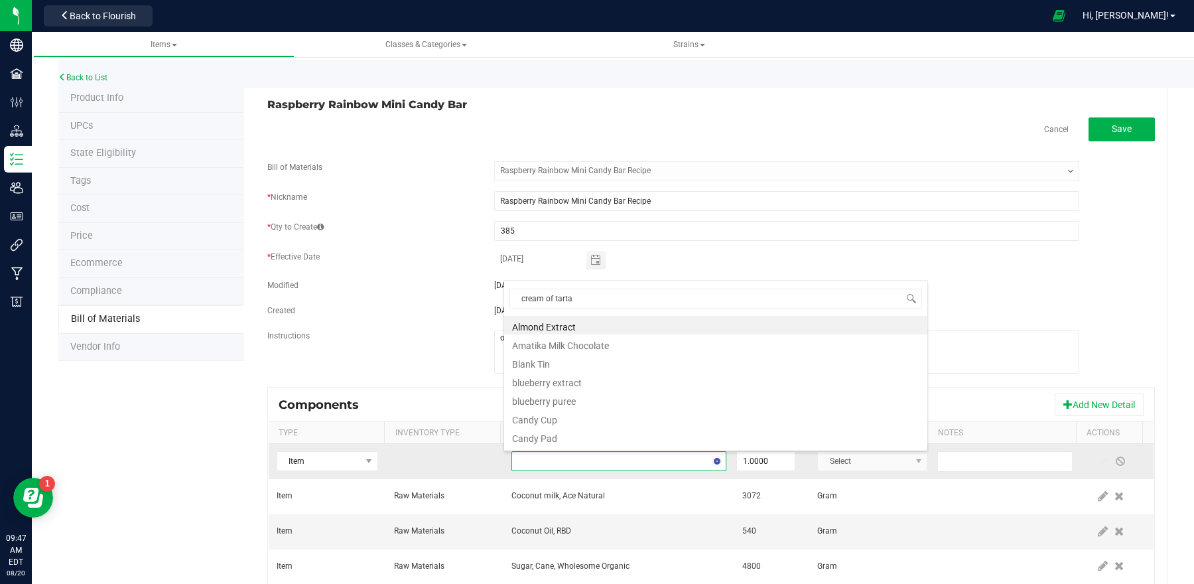
type input "cream of [MEDICAL_DATA]"
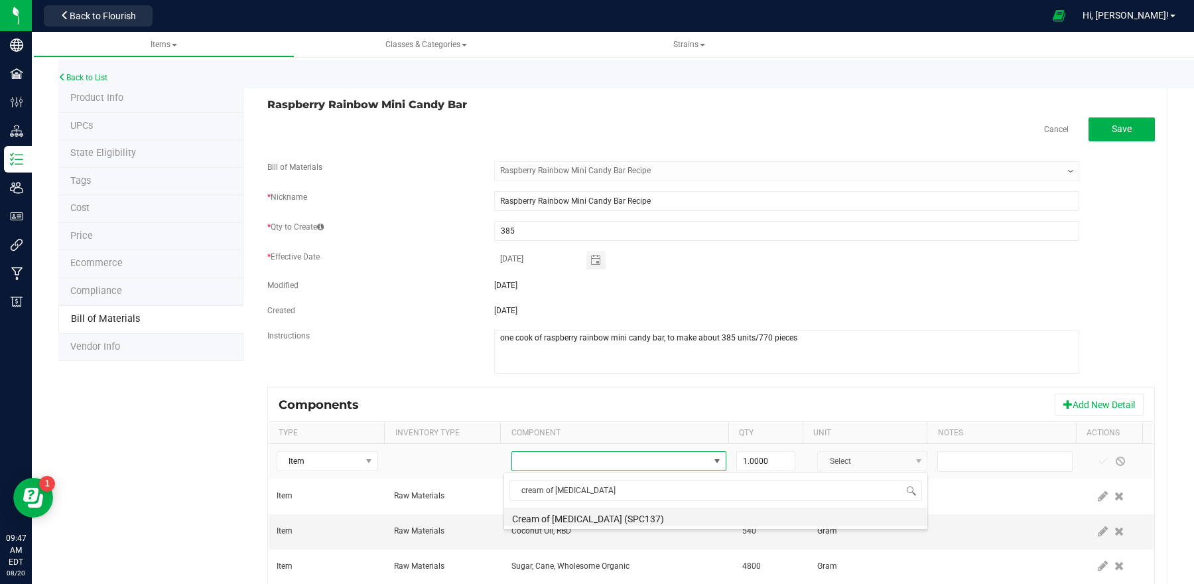
click at [625, 520] on li "Cream of [MEDICAL_DATA] (SPC137)" at bounding box center [715, 517] width 423 height 19
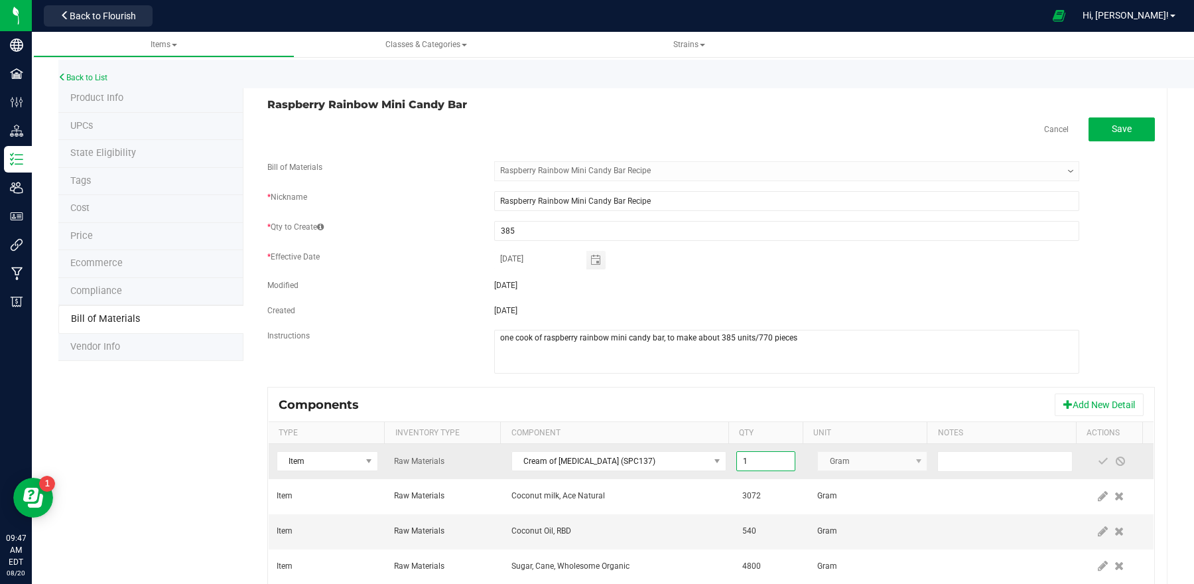
click at [760, 462] on input "1" at bounding box center [766, 461] width 58 height 19
type input "7"
type input "80.0000"
click at [1098, 459] on span at bounding box center [1103, 461] width 11 height 11
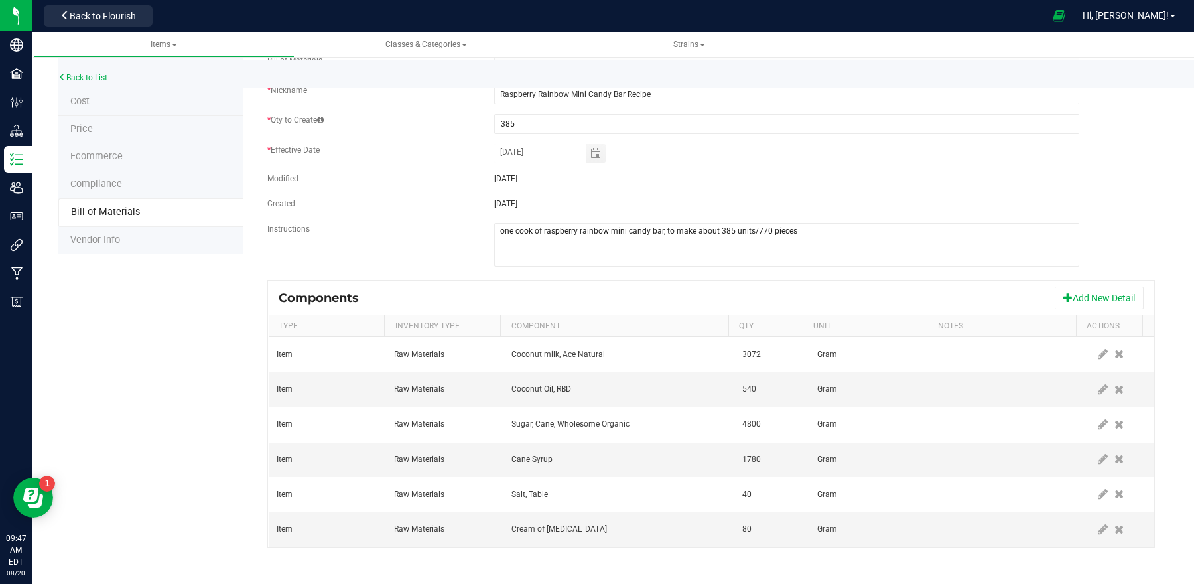
scroll to position [113, 0]
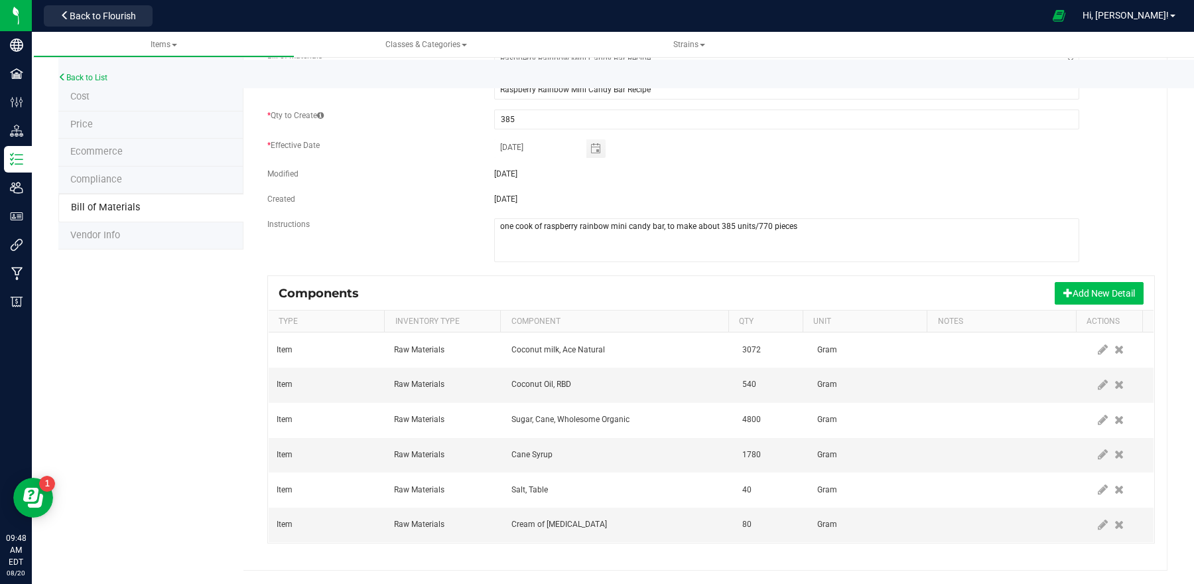
click at [1088, 295] on button "Add New Detail" at bounding box center [1099, 293] width 89 height 23
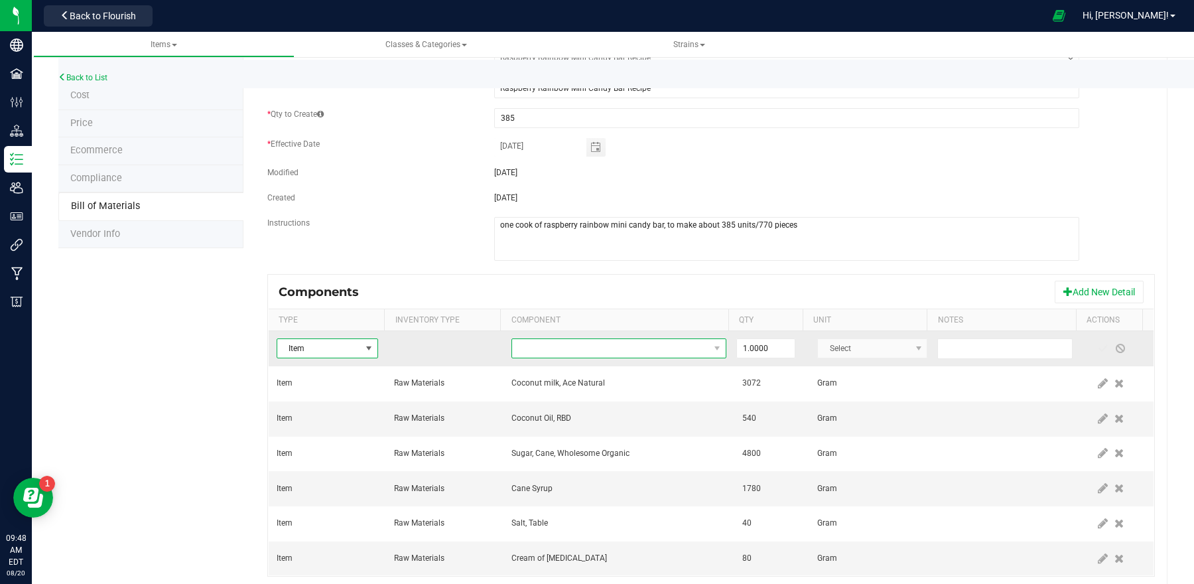
drag, startPoint x: 687, startPoint y: 340, endPoint x: 679, endPoint y: 345, distance: 10.1
click at [687, 340] on span "NO DATA FOUND" at bounding box center [610, 348] width 197 height 19
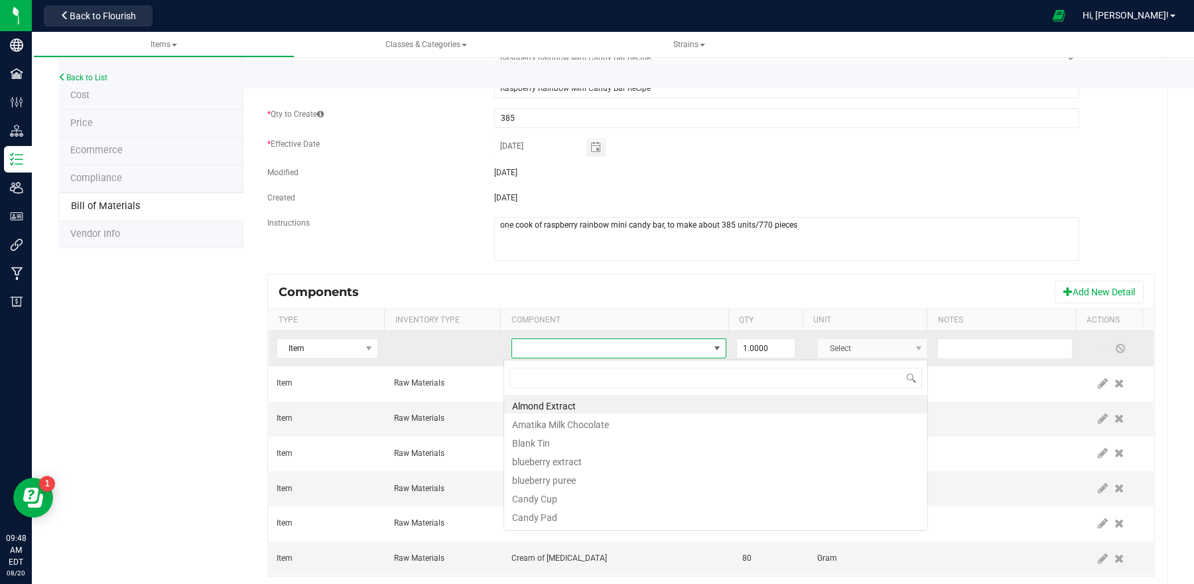
click at [679, 345] on span at bounding box center [610, 348] width 197 height 19
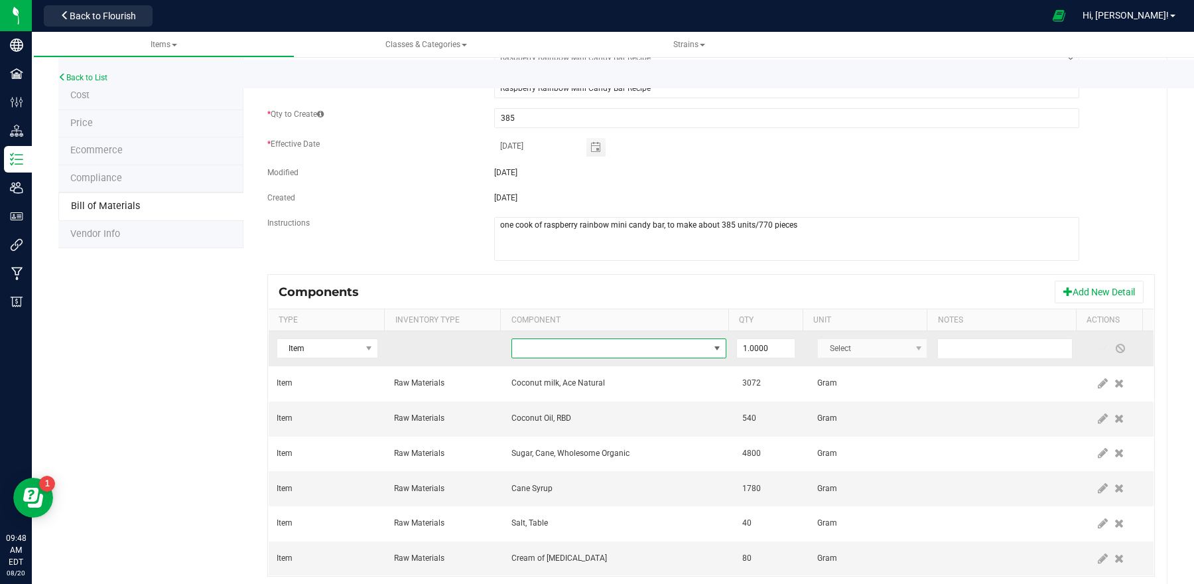
click at [679, 344] on span "NO DATA FOUND" at bounding box center [610, 348] width 197 height 19
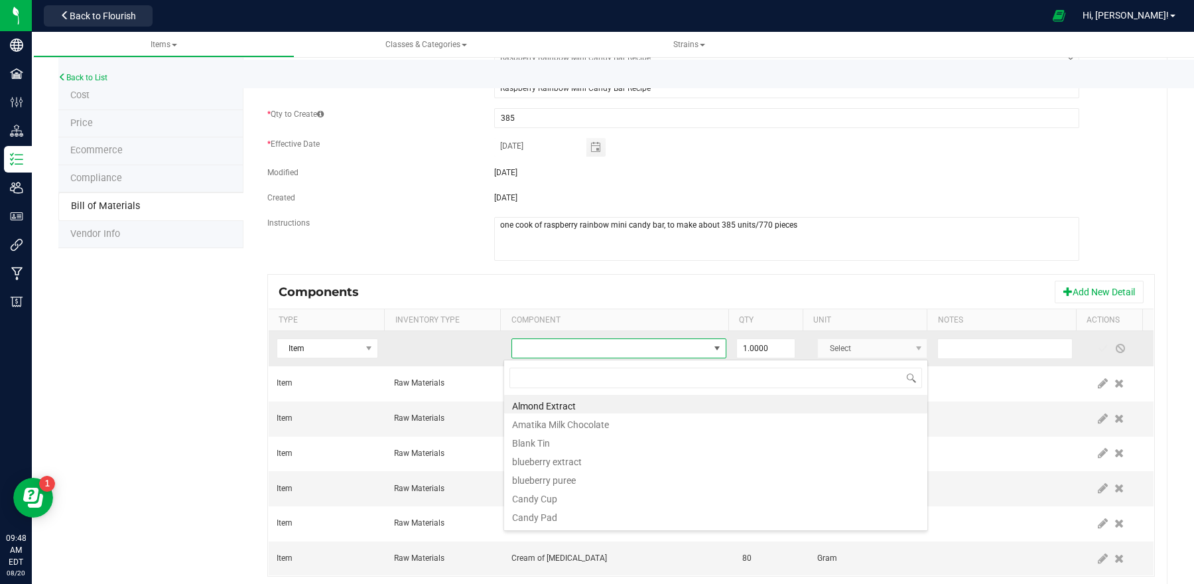
scroll to position [21, 206]
type input "raspberr"
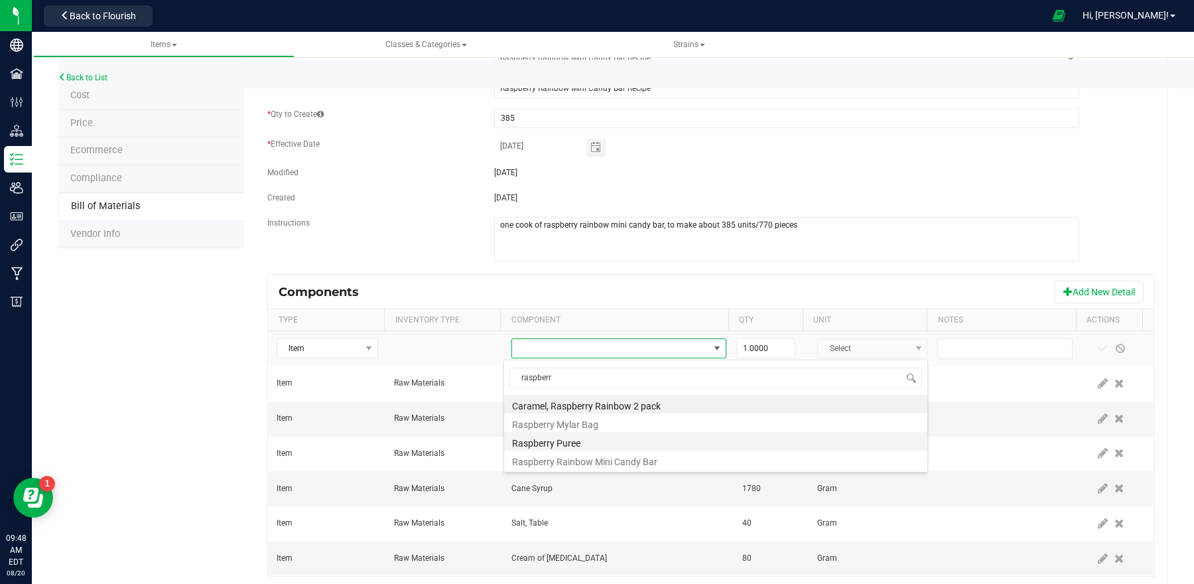
click at [626, 439] on li "Raspberry Puree" at bounding box center [715, 441] width 423 height 19
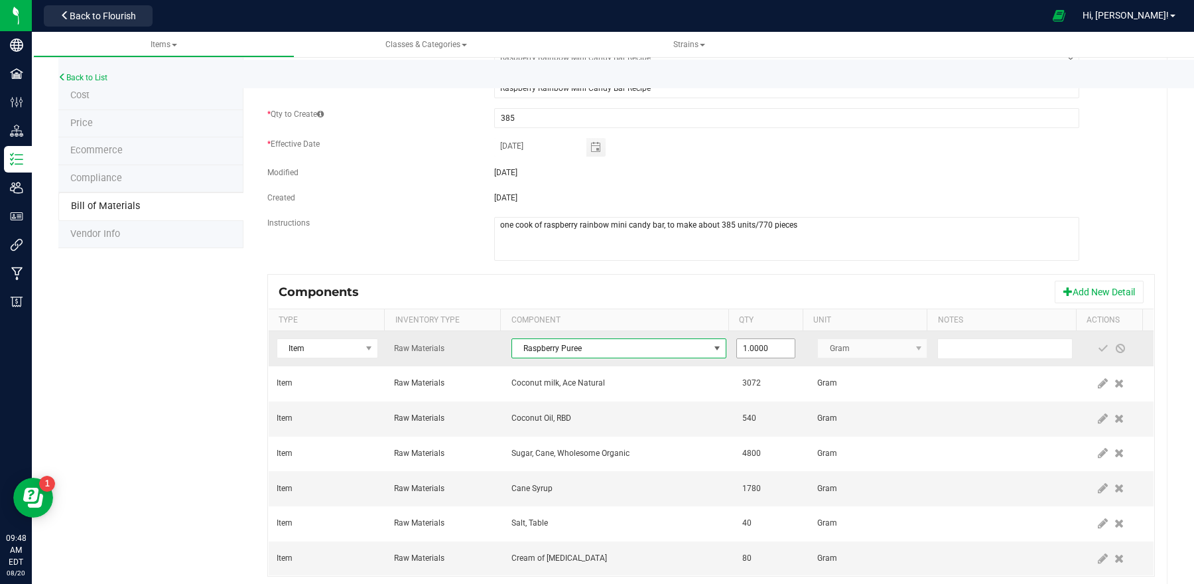
type input "1"
click at [756, 354] on input "1" at bounding box center [766, 348] width 58 height 19
type input "900.0000"
click at [1098, 346] on span at bounding box center [1103, 348] width 11 height 11
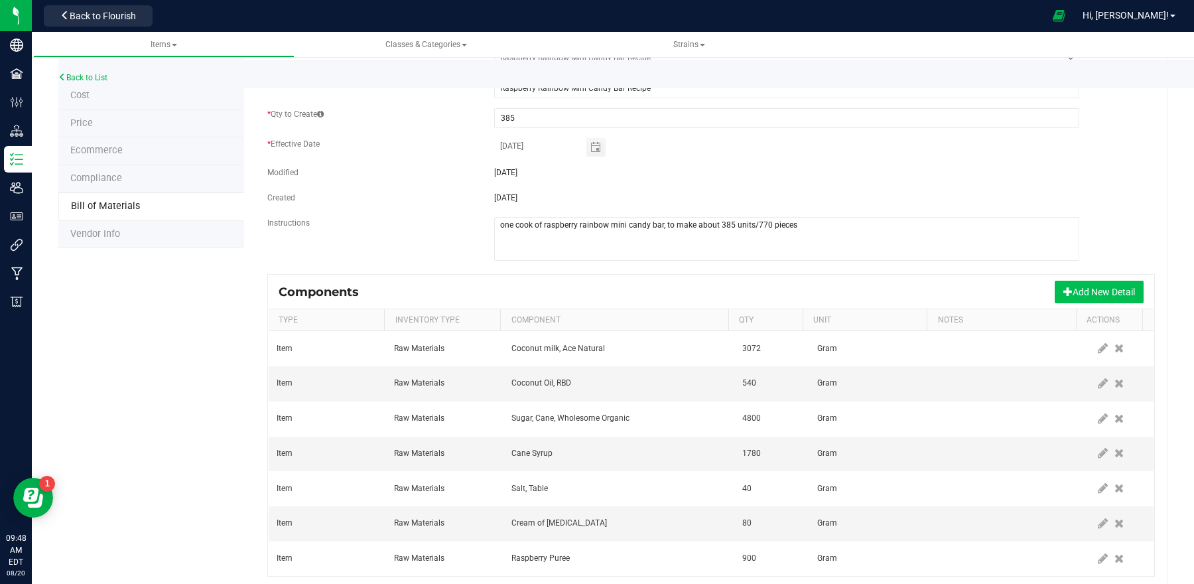
click at [1058, 295] on button "Add New Detail" at bounding box center [1099, 292] width 89 height 23
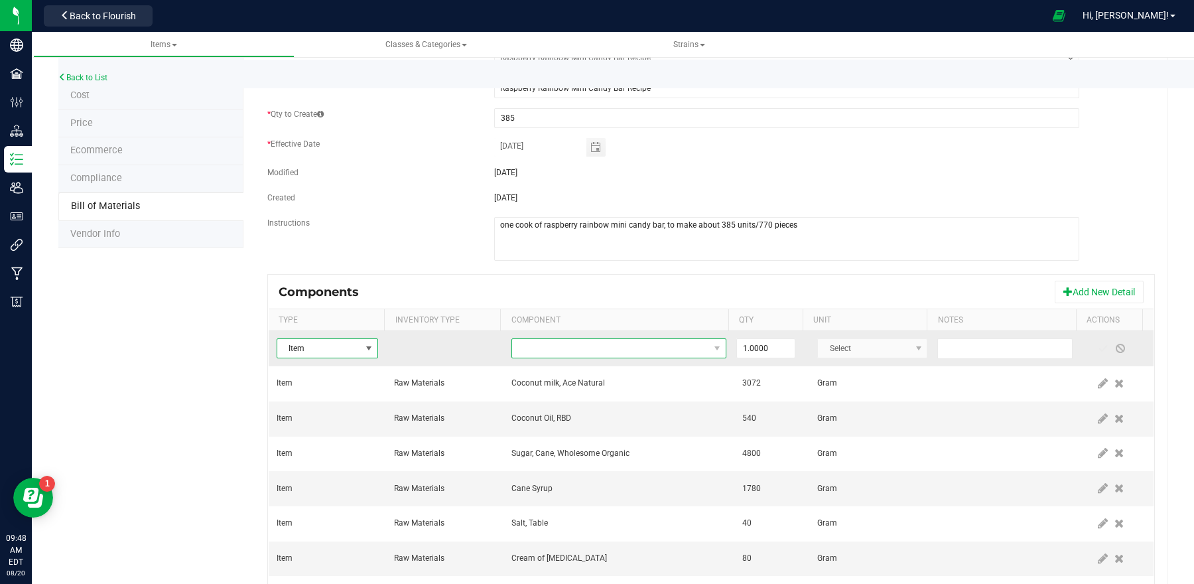
click at [676, 346] on span "NO DATA FOUND" at bounding box center [610, 348] width 197 height 19
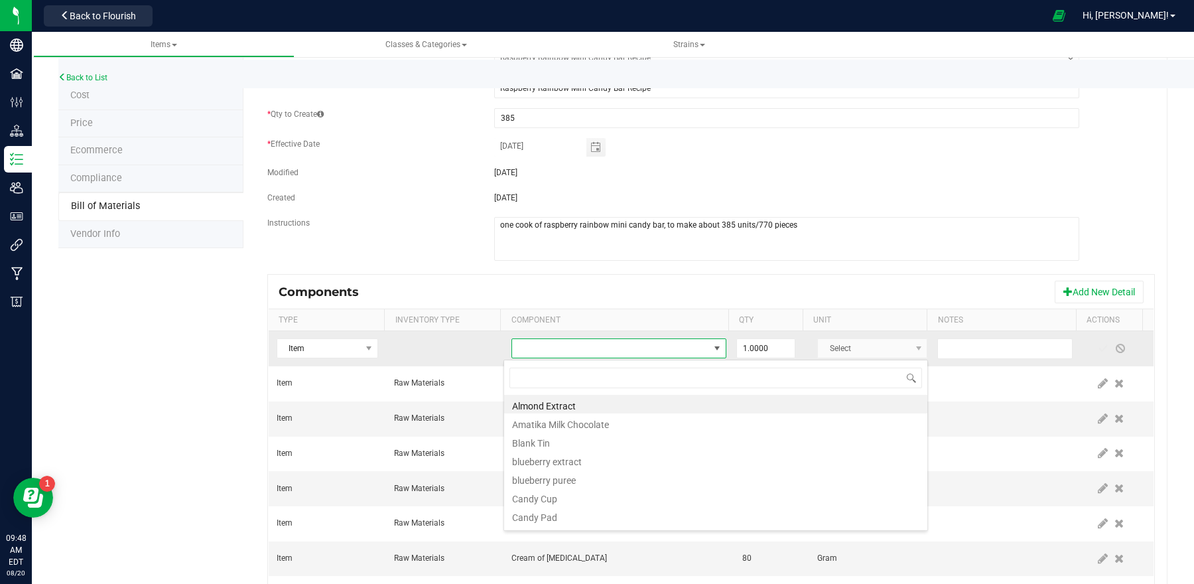
type input "c"
type input "vanill"
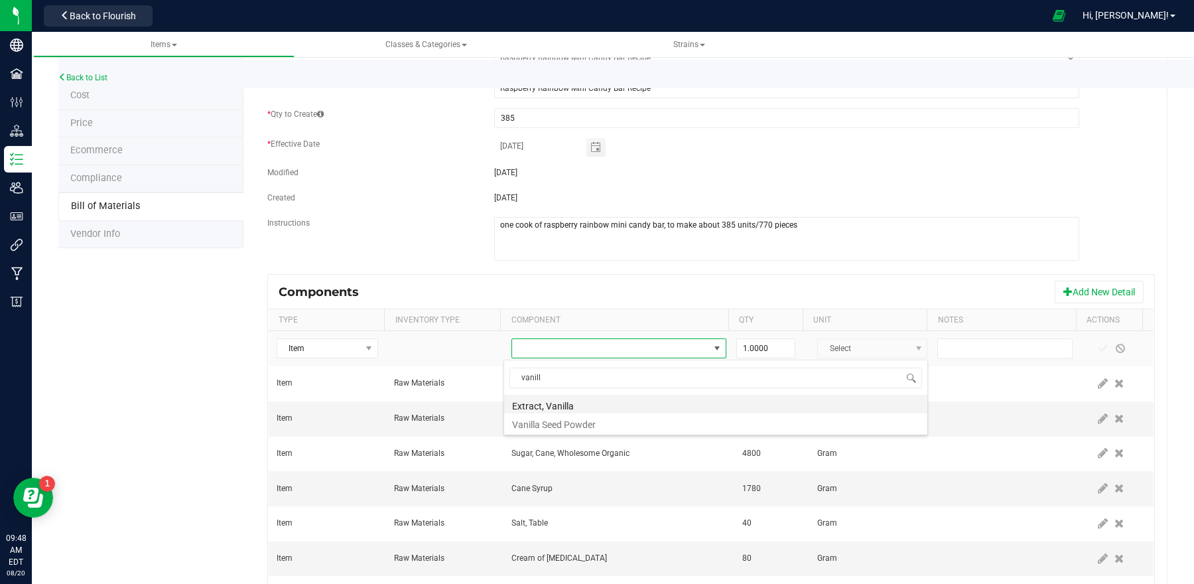
click at [599, 405] on li "Extract, Vanilla" at bounding box center [715, 404] width 423 height 19
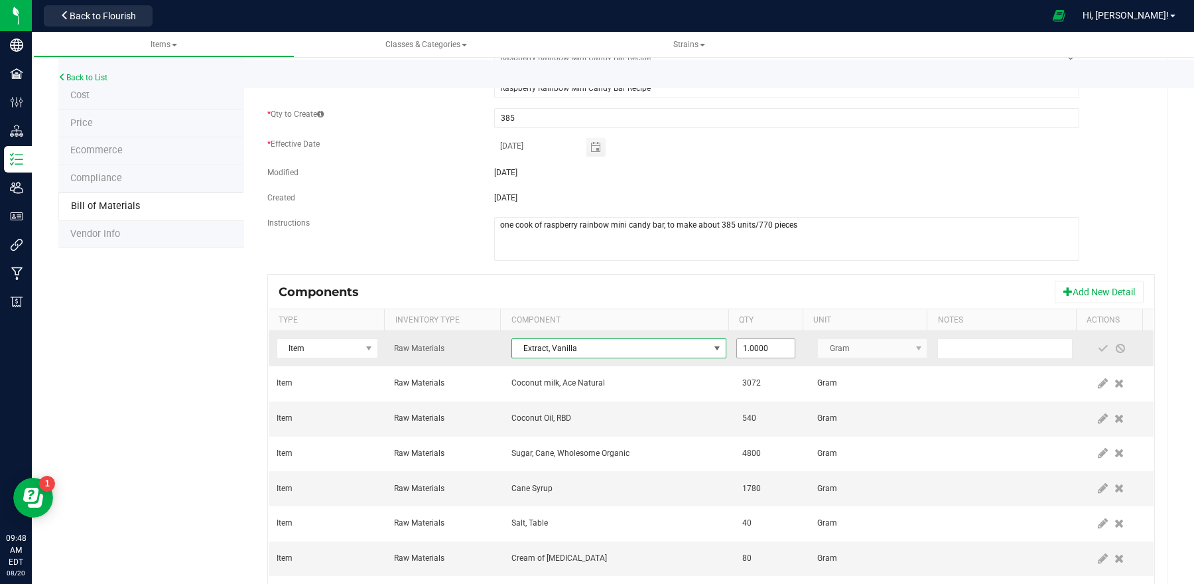
type input "1"
click at [756, 348] on input "1" at bounding box center [766, 348] width 58 height 19
type input "36.0000"
click at [1098, 350] on span at bounding box center [1103, 348] width 11 height 11
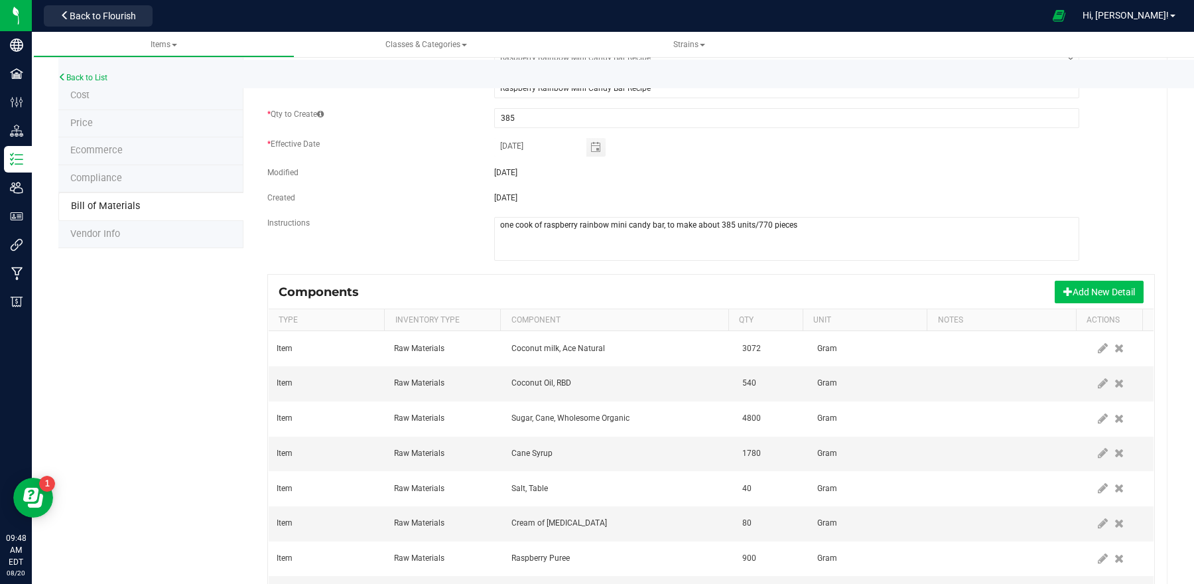
click at [1072, 296] on button "Add New Detail" at bounding box center [1099, 292] width 89 height 23
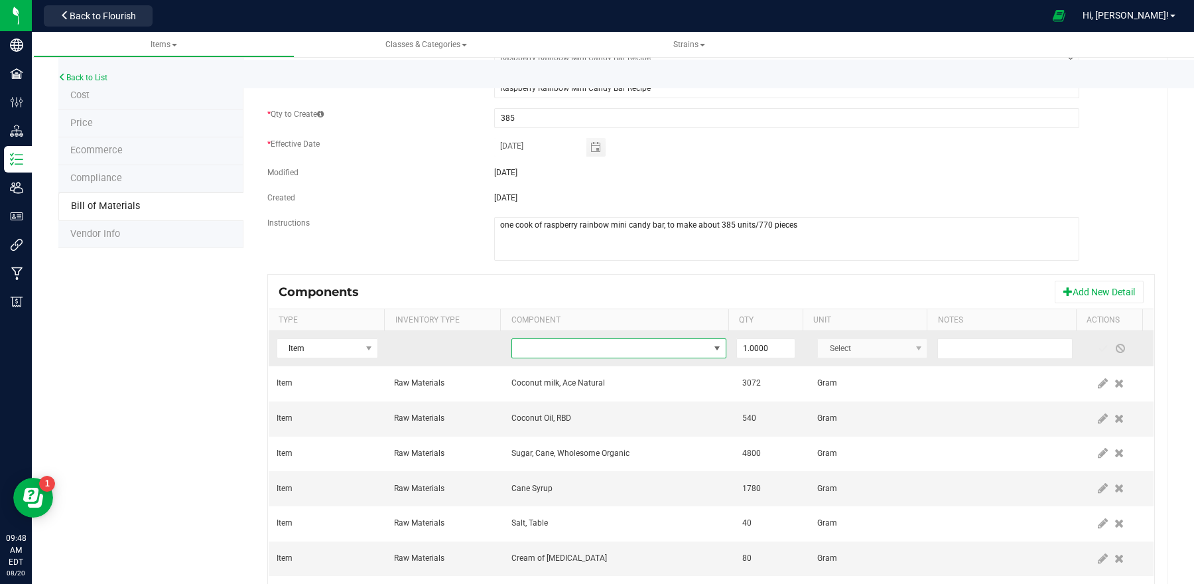
drag, startPoint x: 699, startPoint y: 356, endPoint x: 723, endPoint y: 360, distance: 23.6
click at [721, 358] on tr "Item 1.0000 Select" at bounding box center [711, 348] width 885 height 35
click at [683, 338] on td at bounding box center [619, 348] width 231 height 35
click at [681, 342] on span "NO DATA FOUND" at bounding box center [610, 348] width 197 height 19
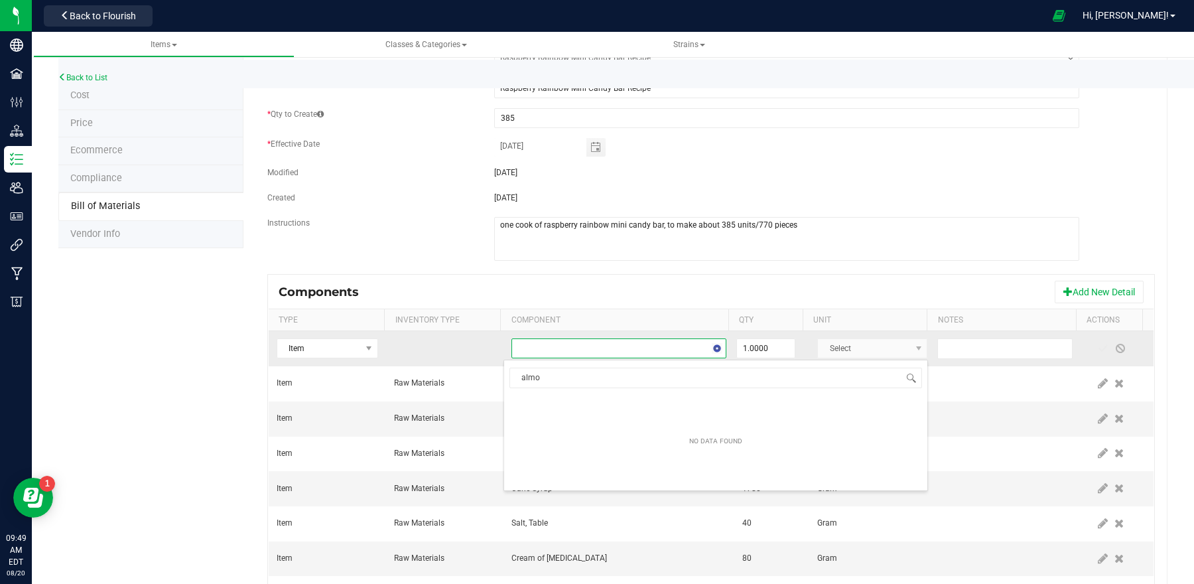
type input "[PERSON_NAME]"
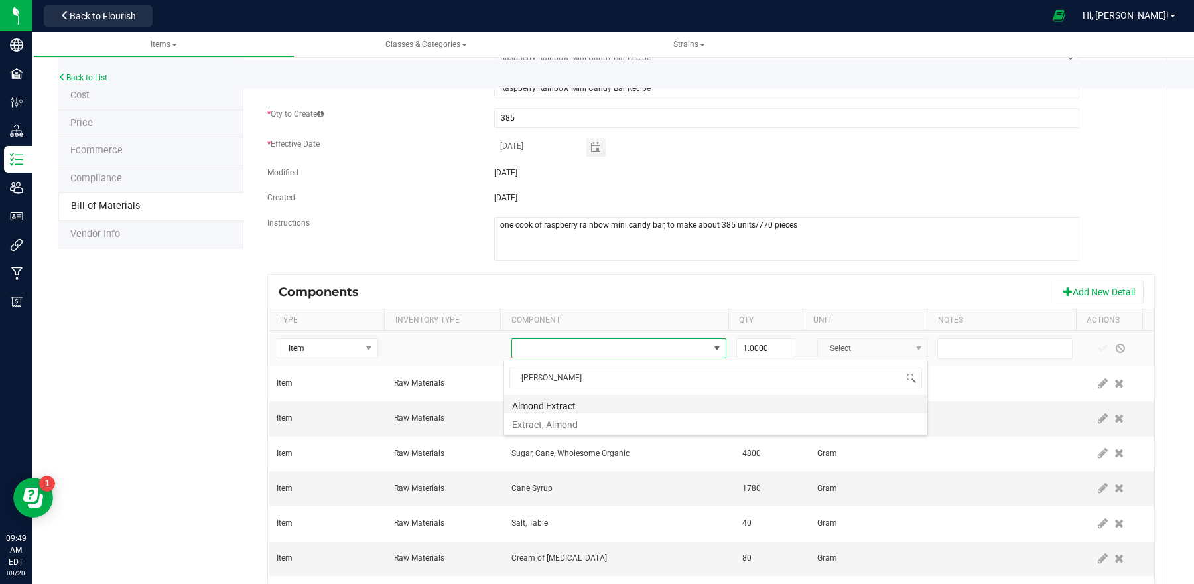
click at [558, 406] on li "Almond Extract" at bounding box center [715, 404] width 423 height 19
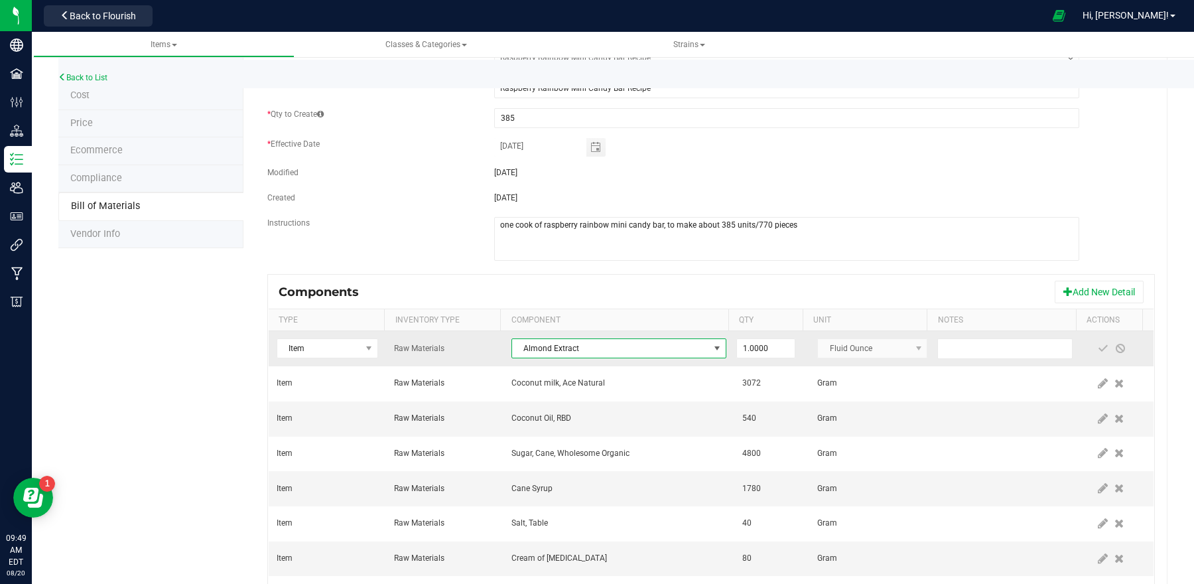
click at [634, 349] on span "Almond Extract" at bounding box center [610, 348] width 197 height 19
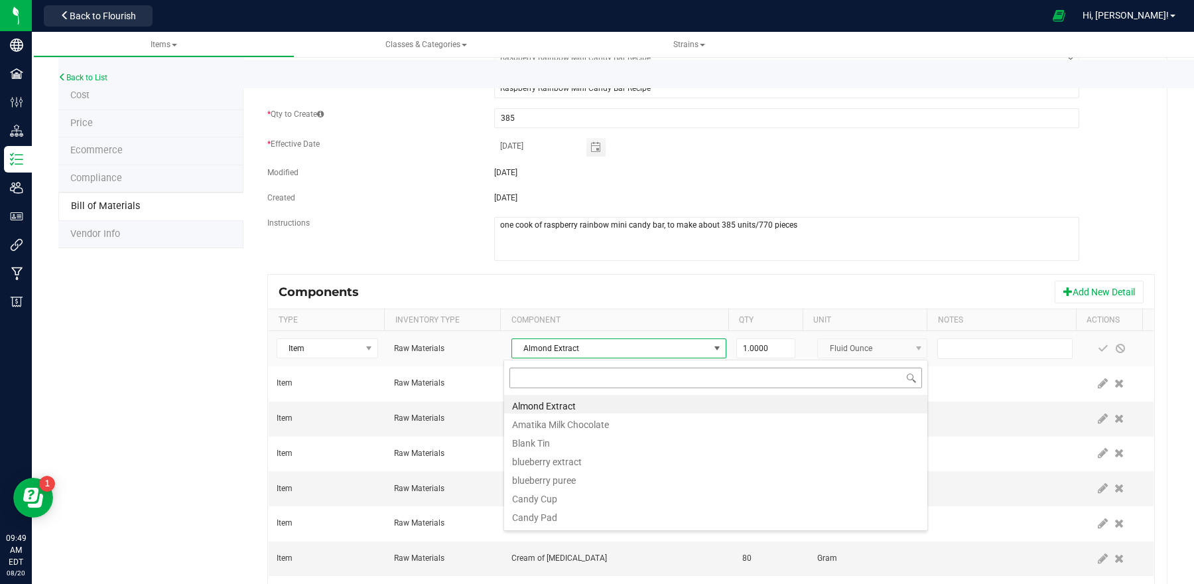
scroll to position [21, 208]
click at [554, 340] on span "Almond Extract" at bounding box center [610, 348] width 197 height 19
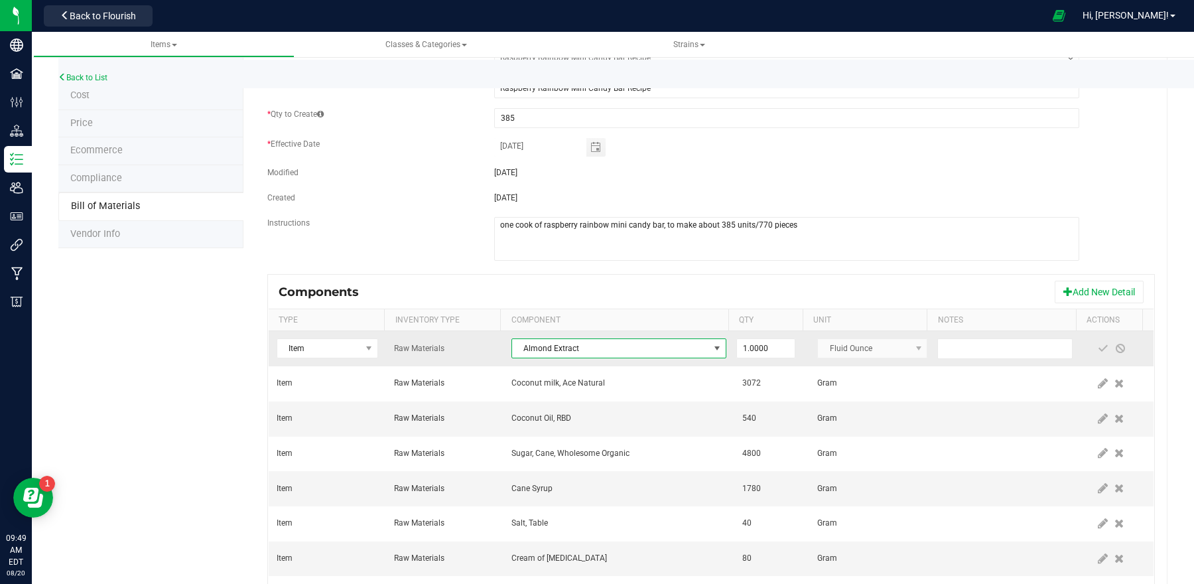
click at [554, 347] on span "Almond Extract" at bounding box center [610, 348] width 197 height 19
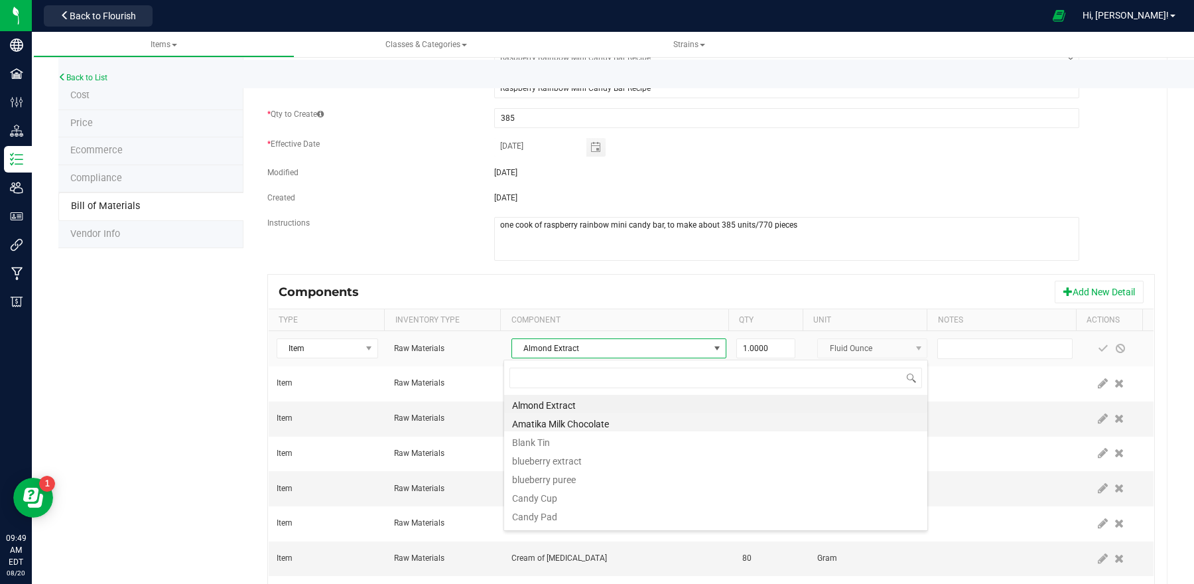
scroll to position [0, 0]
type input "alm"
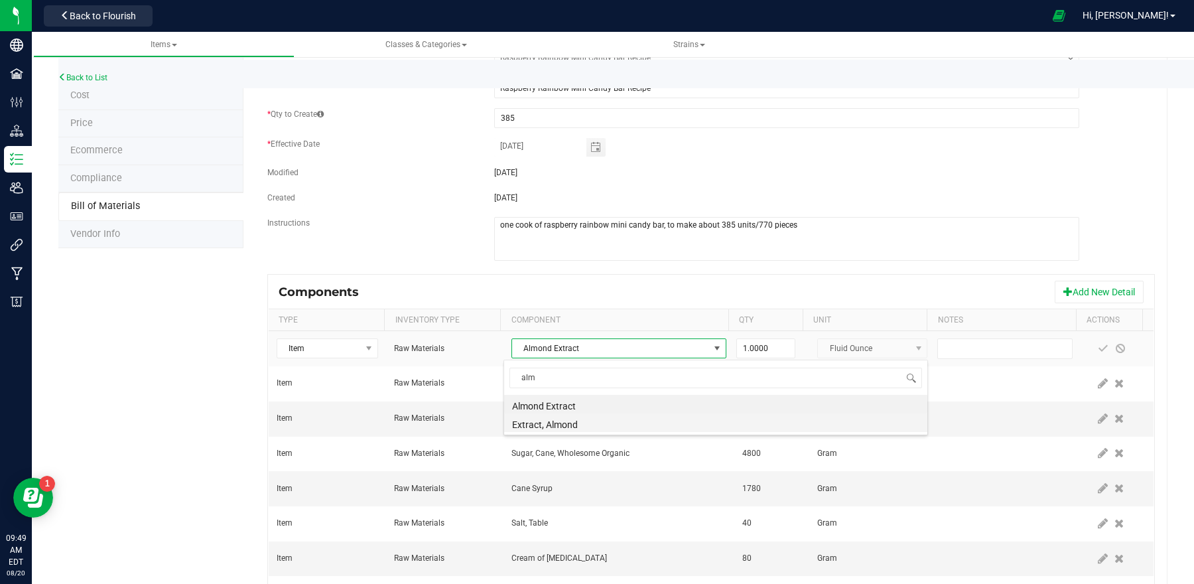
click at [573, 420] on li "Extract, Almond" at bounding box center [715, 422] width 423 height 19
type input "1"
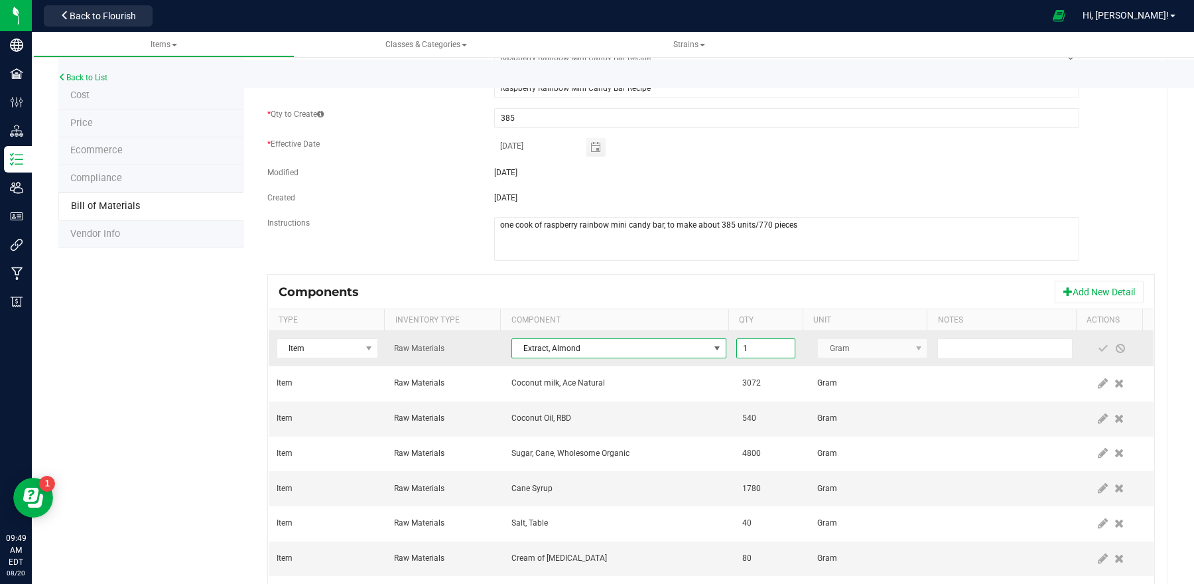
click at [748, 350] on input "1" at bounding box center [766, 348] width 58 height 19
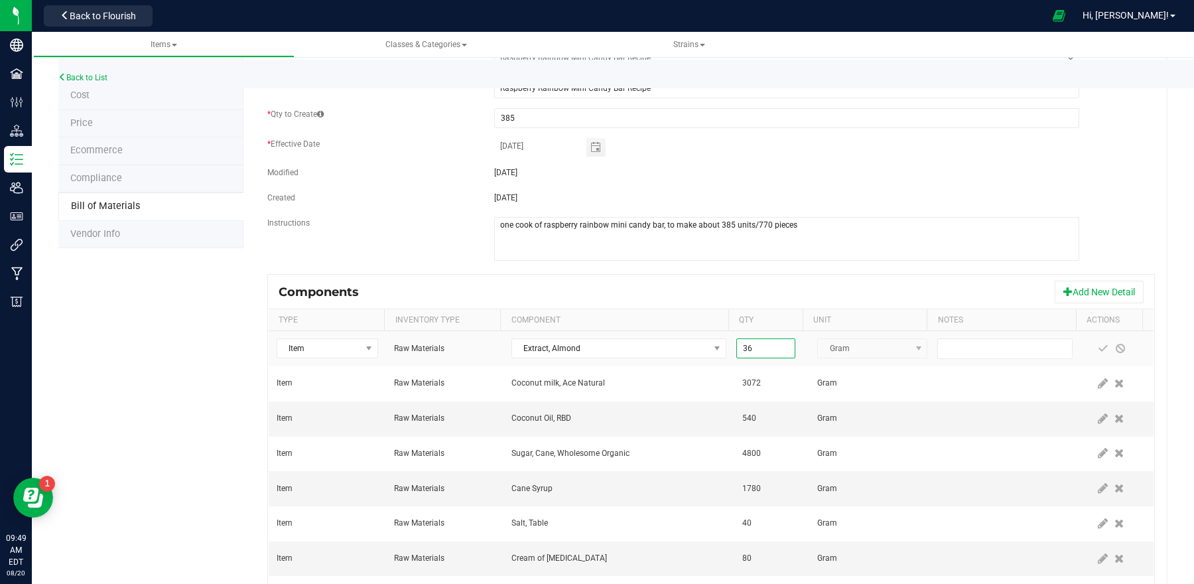
type input "36.0000"
click at [897, 276] on div "Components Add New Detail" at bounding box center [711, 291] width 885 height 33
click at [1095, 350] on span at bounding box center [1103, 348] width 17 height 24
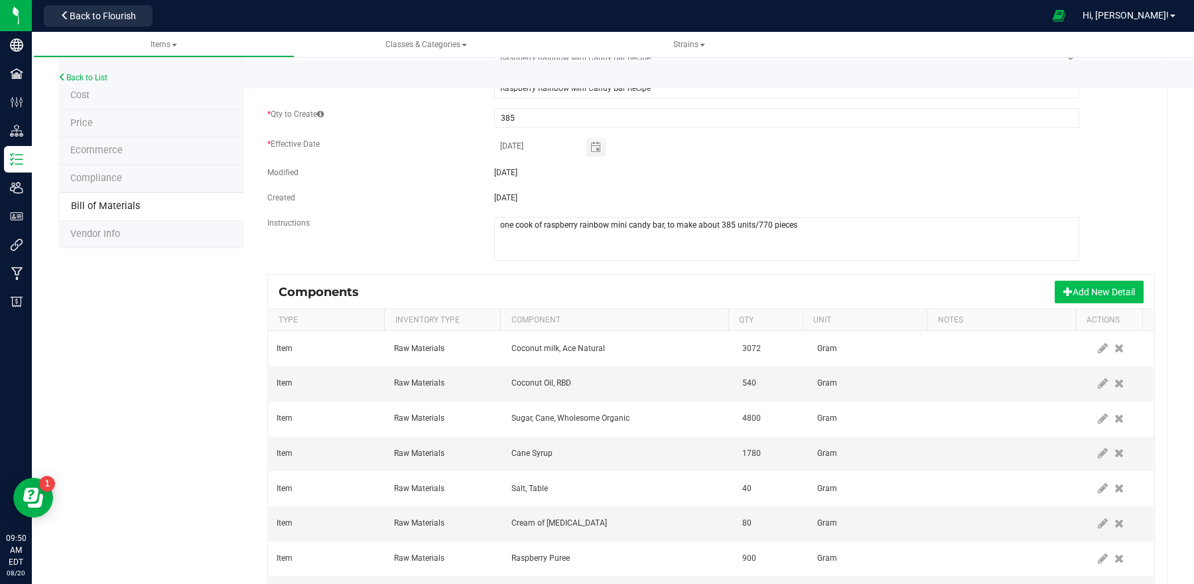
click at [1070, 287] on button "Add New Detail" at bounding box center [1099, 292] width 89 height 23
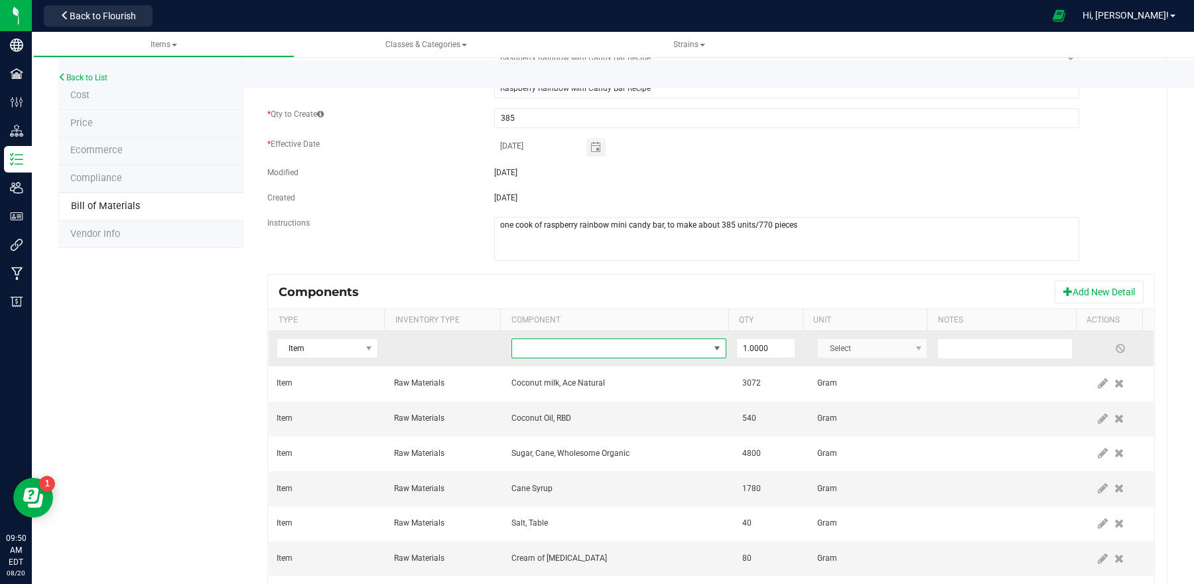
click at [666, 349] on span "NO DATA FOUND" at bounding box center [610, 348] width 197 height 19
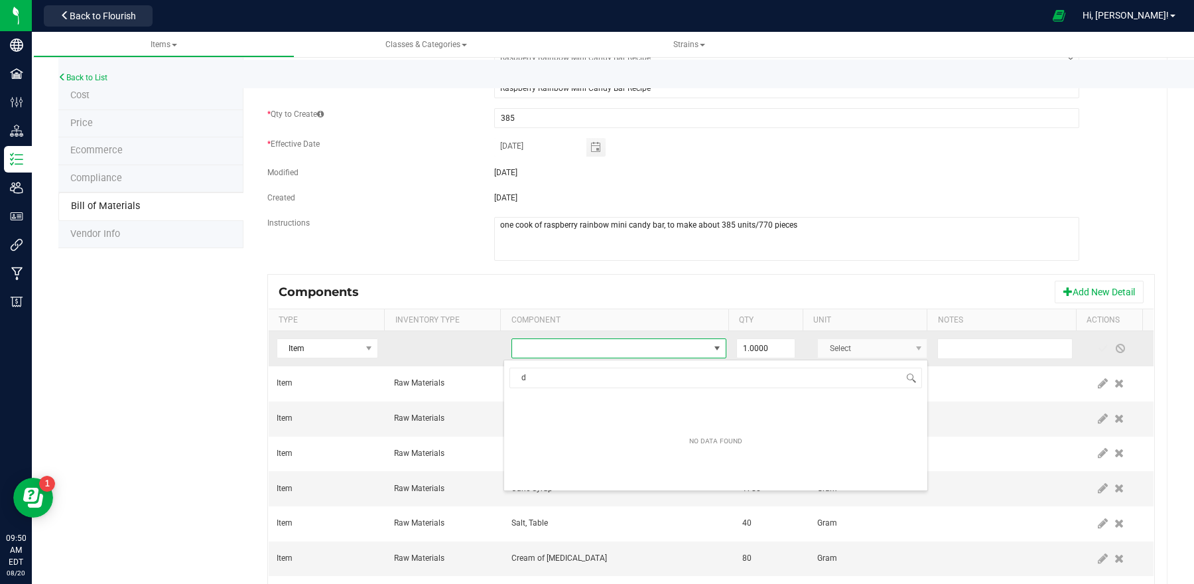
scroll to position [21, 206]
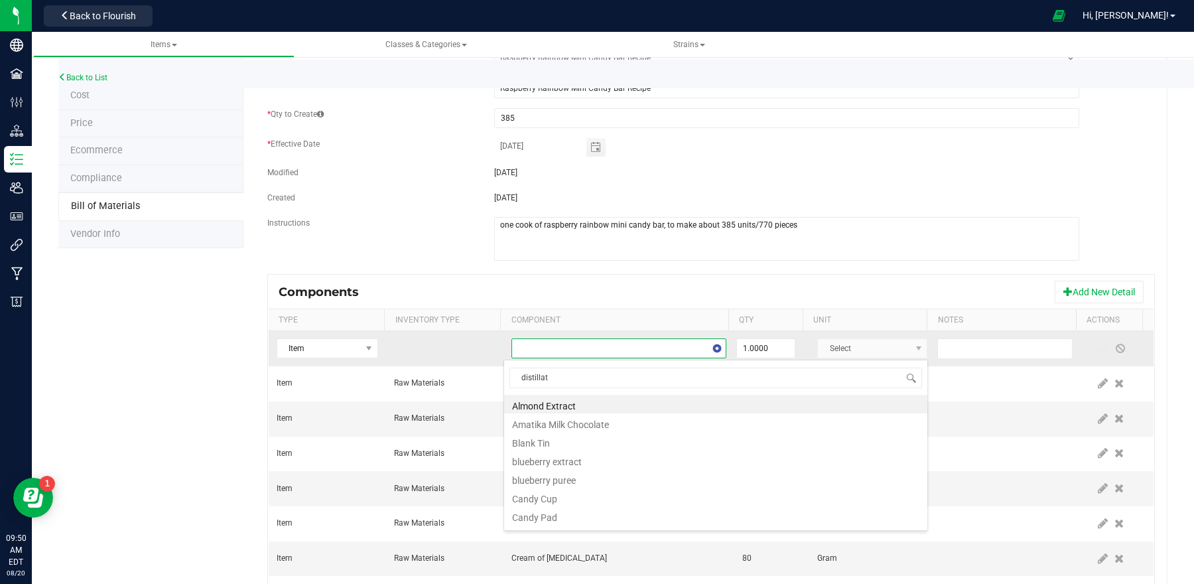
type input "distillate"
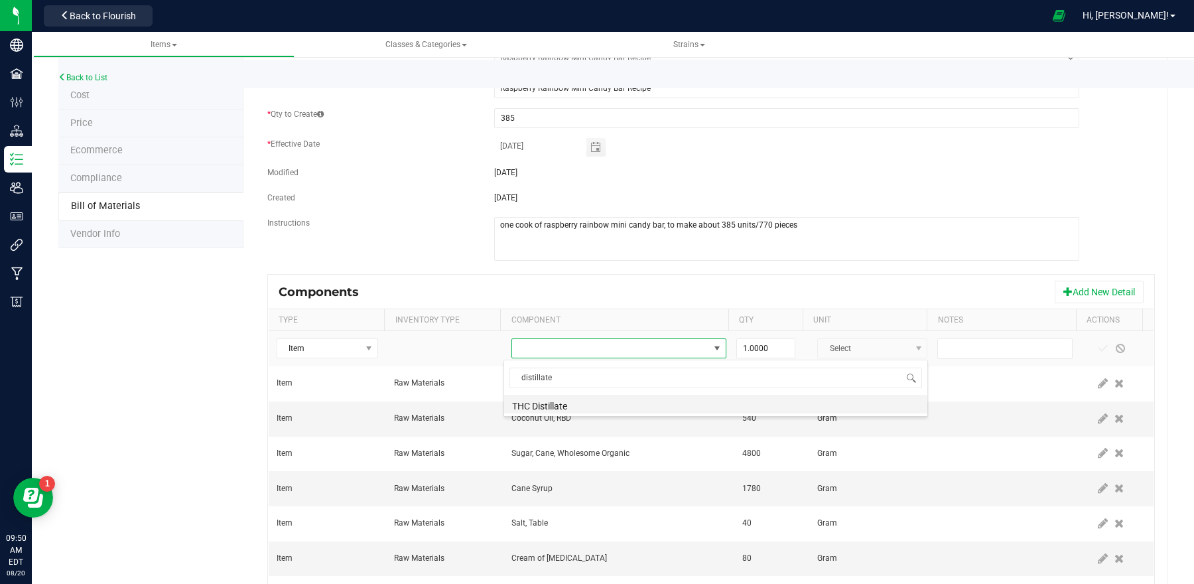
click at [596, 400] on li "THC Distillate" at bounding box center [715, 404] width 423 height 19
type input "1"
click at [758, 353] on input "1" at bounding box center [766, 348] width 58 height 19
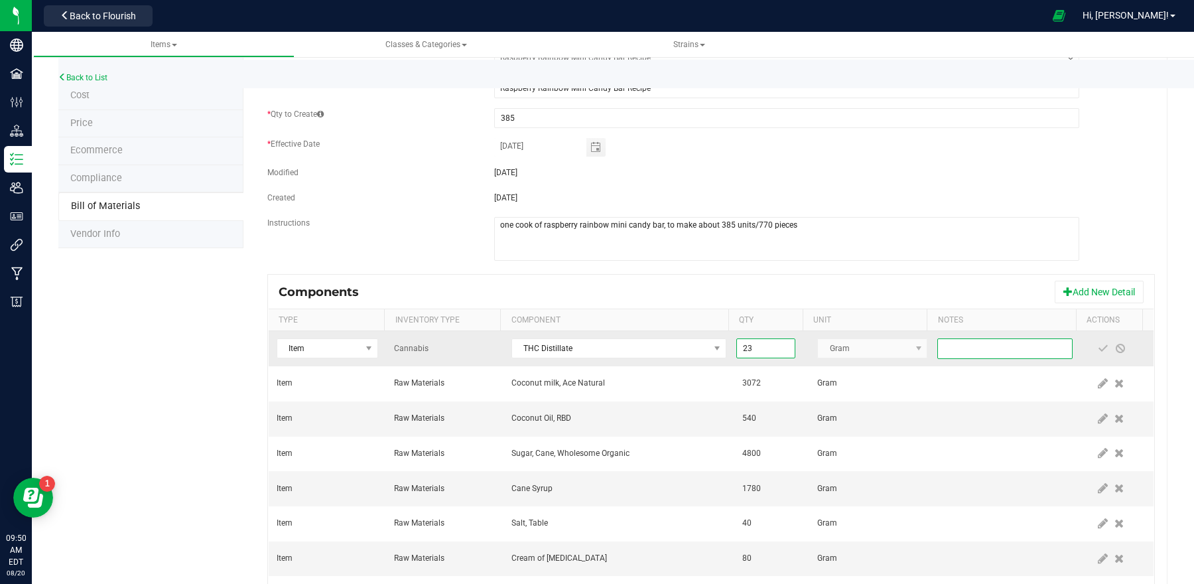
type input "23.0000"
click at [973, 343] on input "text" at bounding box center [1005, 348] width 135 height 21
type input "85.2% potency"
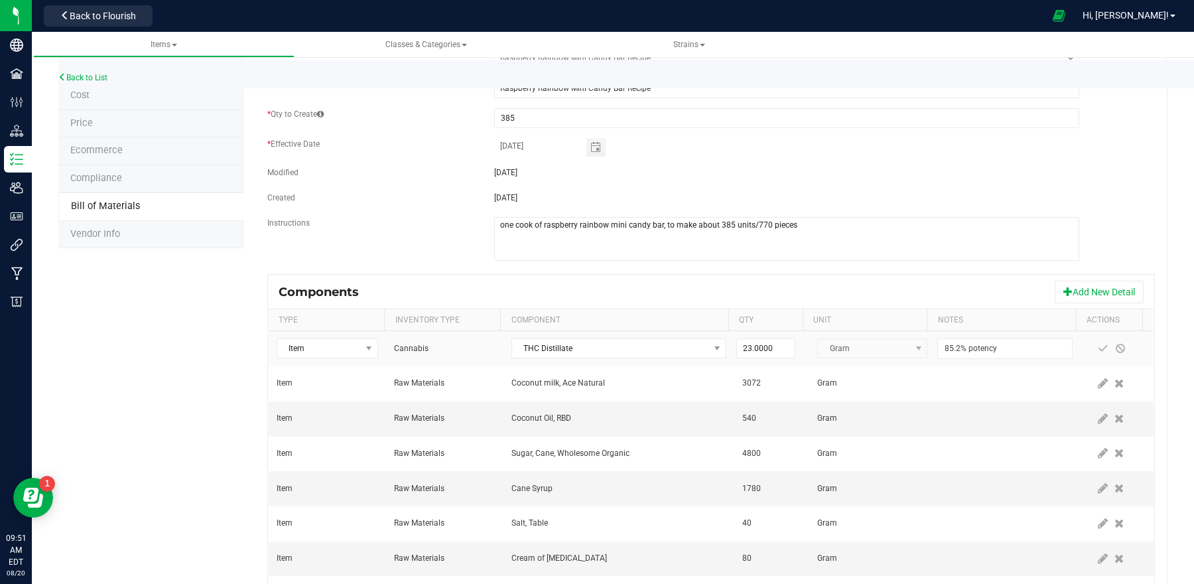
click at [1152, 389] on div "Raspberry Rainbow Mini Candy Bar Cancel Save Bill of Materials -- Select -- Ras…" at bounding box center [706, 340] width 924 height 737
click at [1098, 350] on span at bounding box center [1103, 348] width 11 height 11
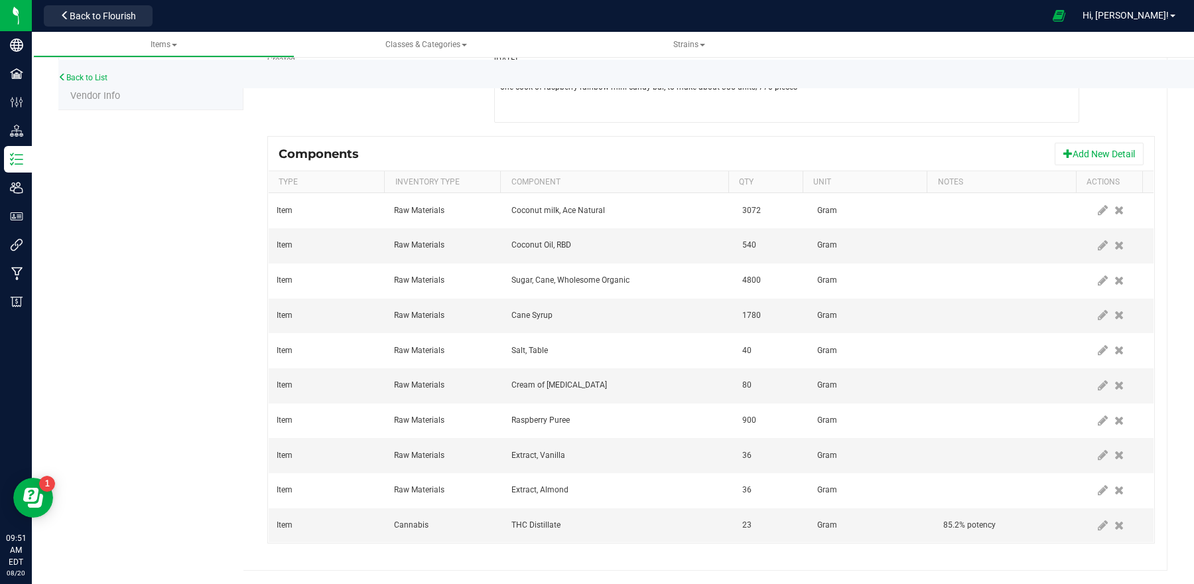
scroll to position [0, 0]
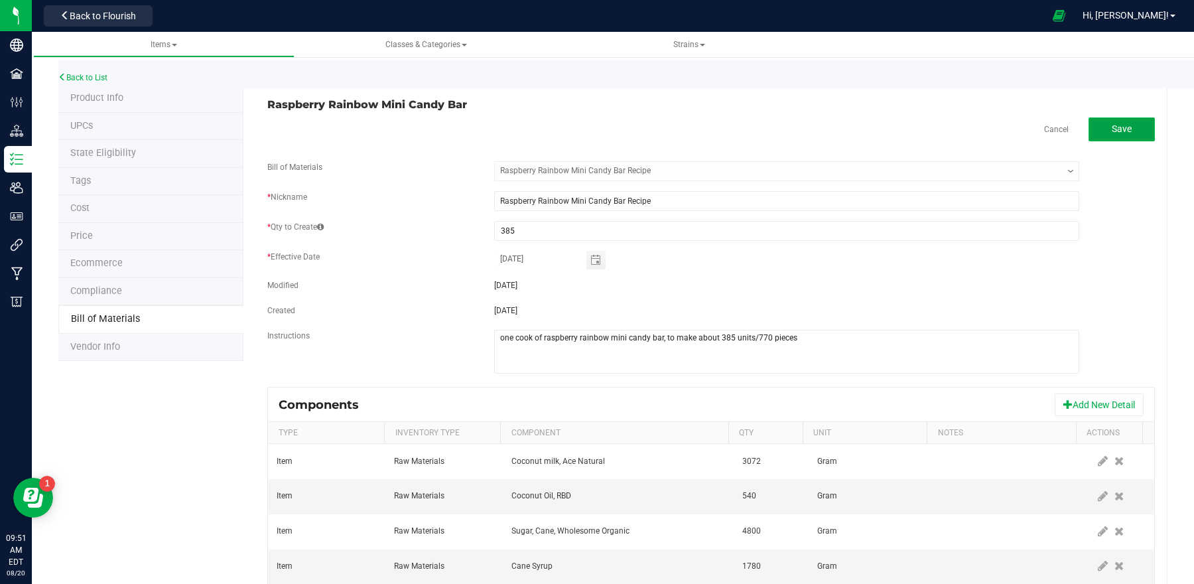
click at [1112, 125] on span "Save" at bounding box center [1122, 128] width 20 height 11
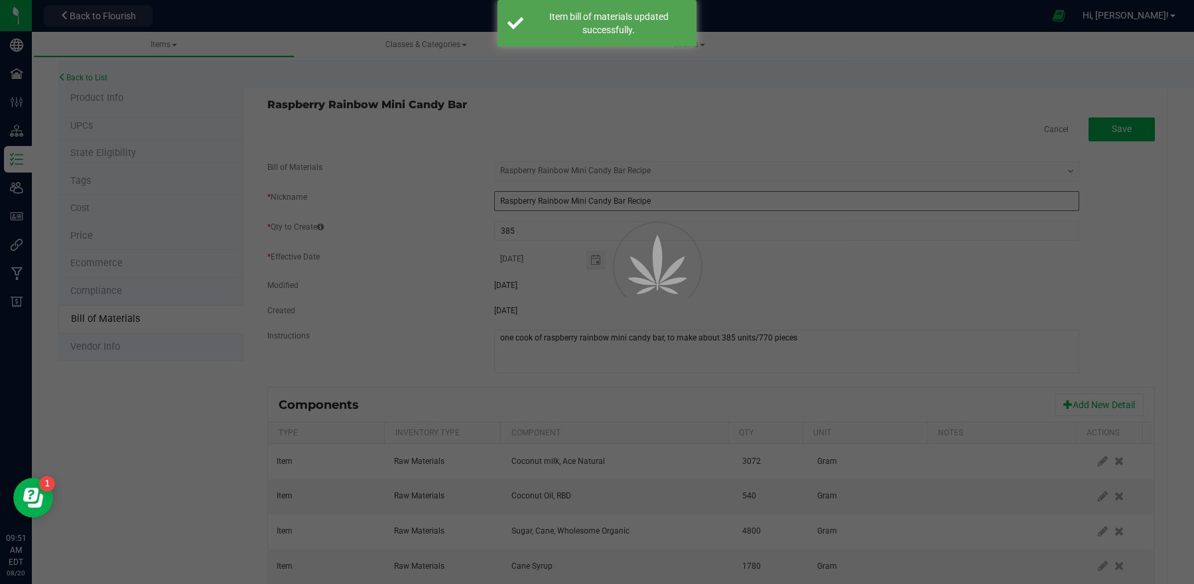
select select "36"
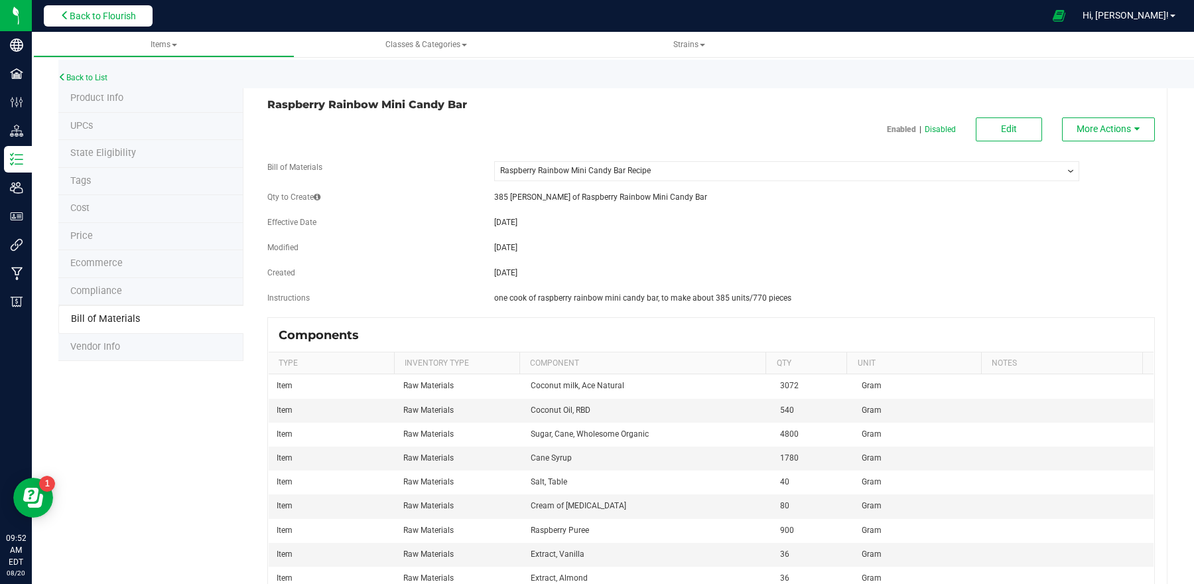
click at [79, 18] on span "Back to Flourish" at bounding box center [103, 16] width 66 height 11
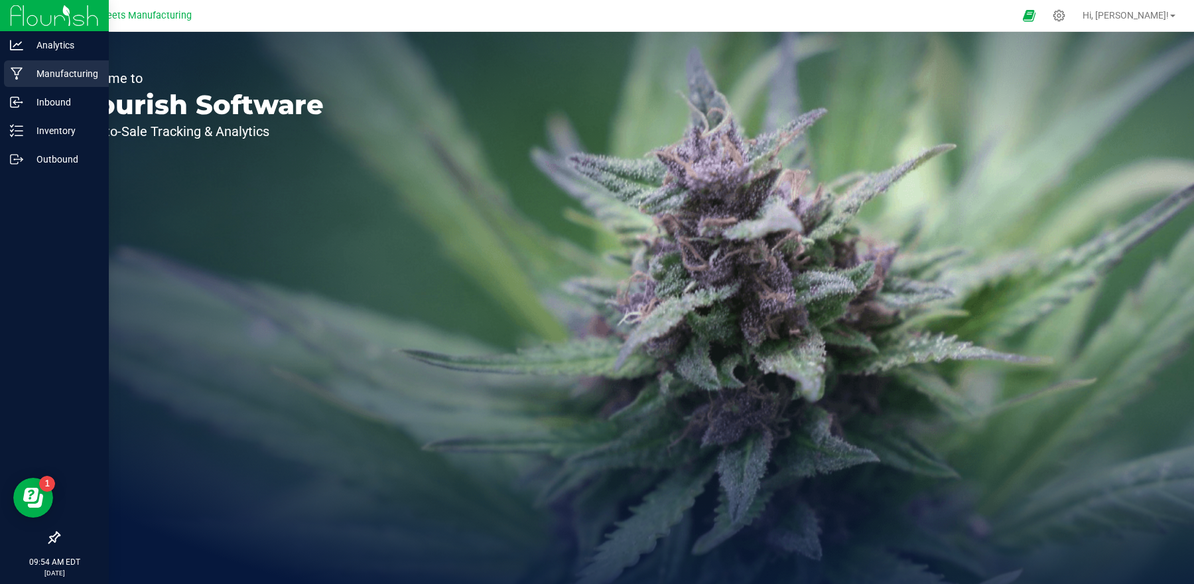
click at [62, 79] on p "Manufacturing" at bounding box center [63, 74] width 80 height 16
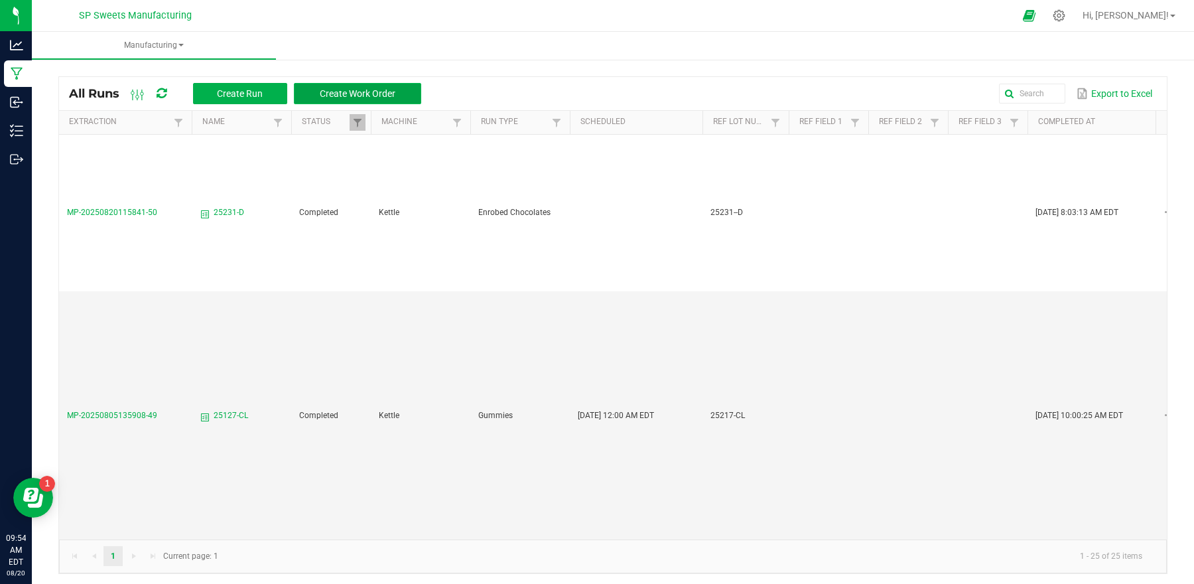
click at [393, 84] on button "Create Work Order" at bounding box center [357, 93] width 127 height 21
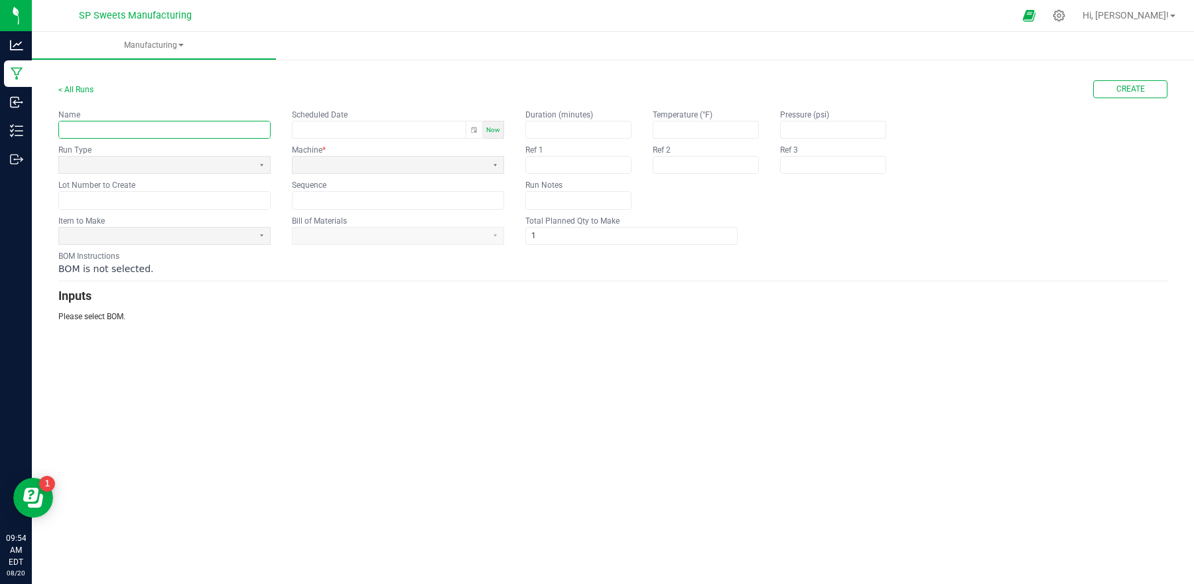
click at [182, 125] on input "text" at bounding box center [164, 129] width 211 height 17
type input "25223-R"
click at [222, 168] on span at bounding box center [156, 164] width 184 height 11
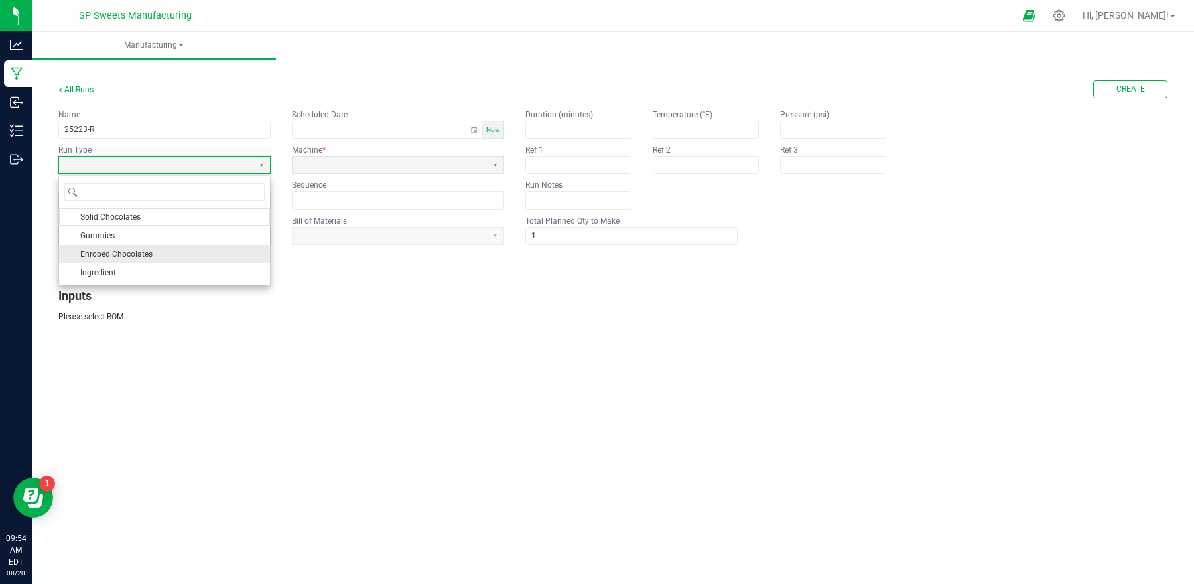
click at [175, 249] on li "Enrobed Chocolates" at bounding box center [164, 254] width 211 height 19
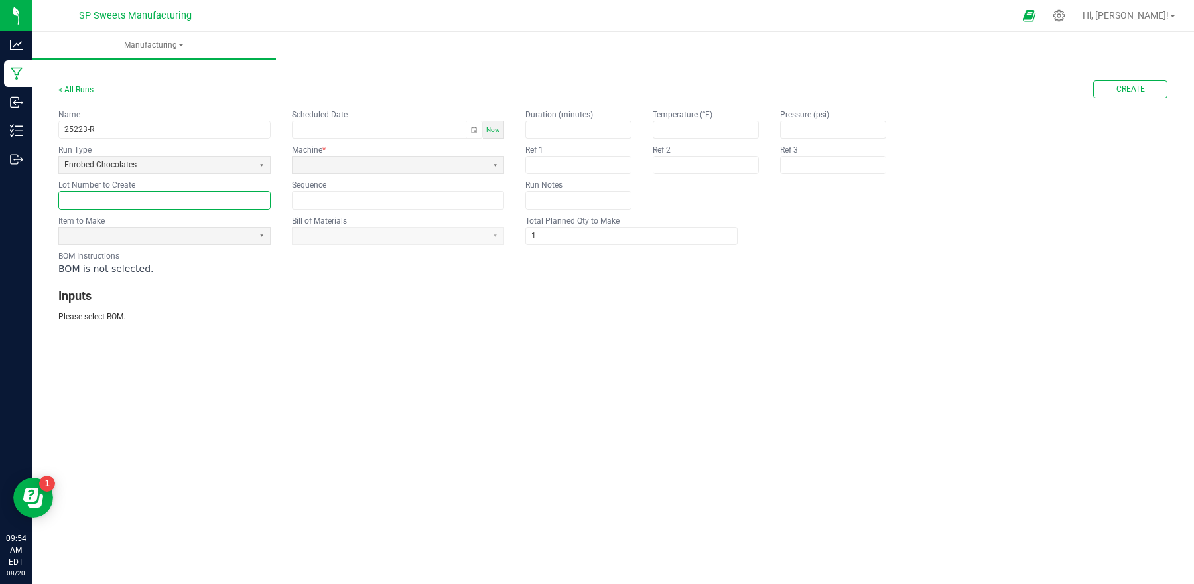
click at [165, 202] on input "text" at bounding box center [164, 200] width 211 height 17
type input "25223-R"
click at [163, 252] on div "BOM Instructions BOM is not selected." at bounding box center [612, 262] width 1109 height 25
click at [163, 238] on span at bounding box center [156, 235] width 184 height 11
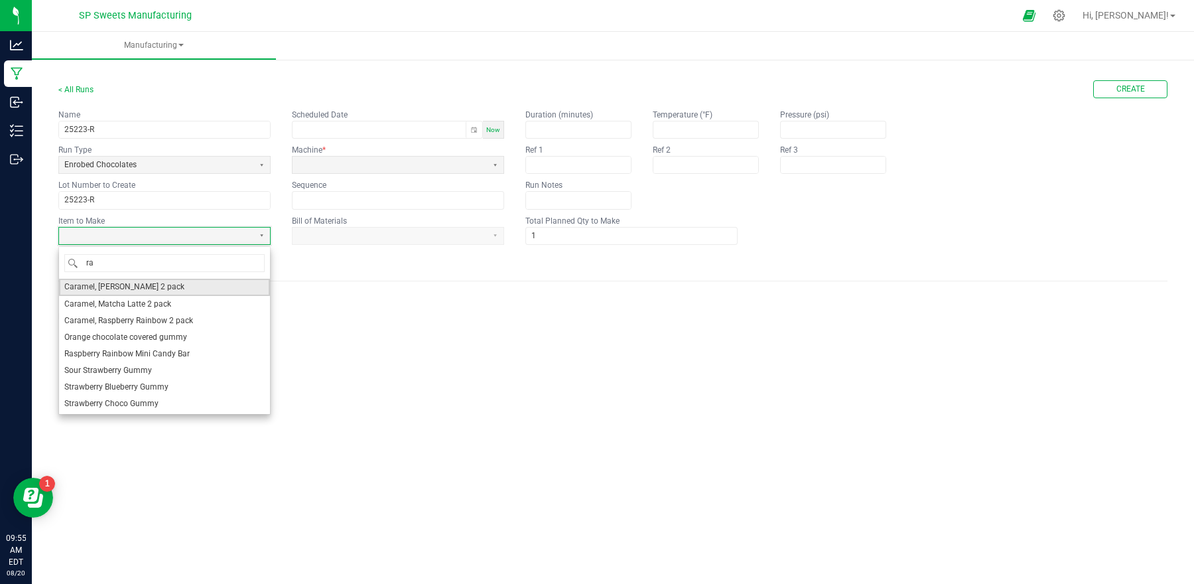
type input "ras"
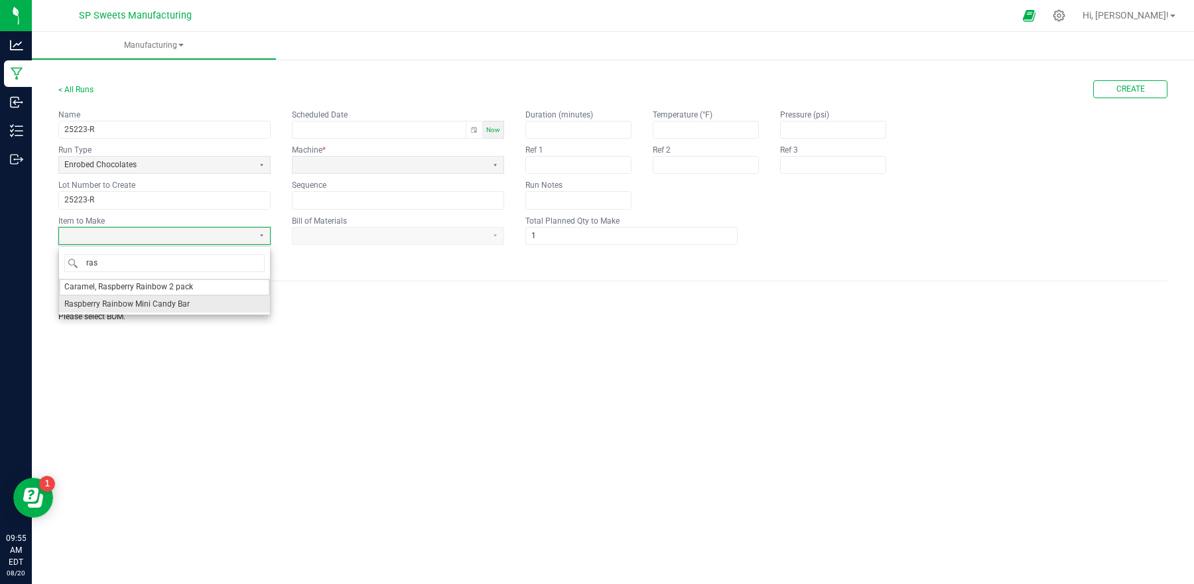
click at [200, 305] on li "Raspberry Rainbow Mini Candy Bar" at bounding box center [164, 304] width 211 height 17
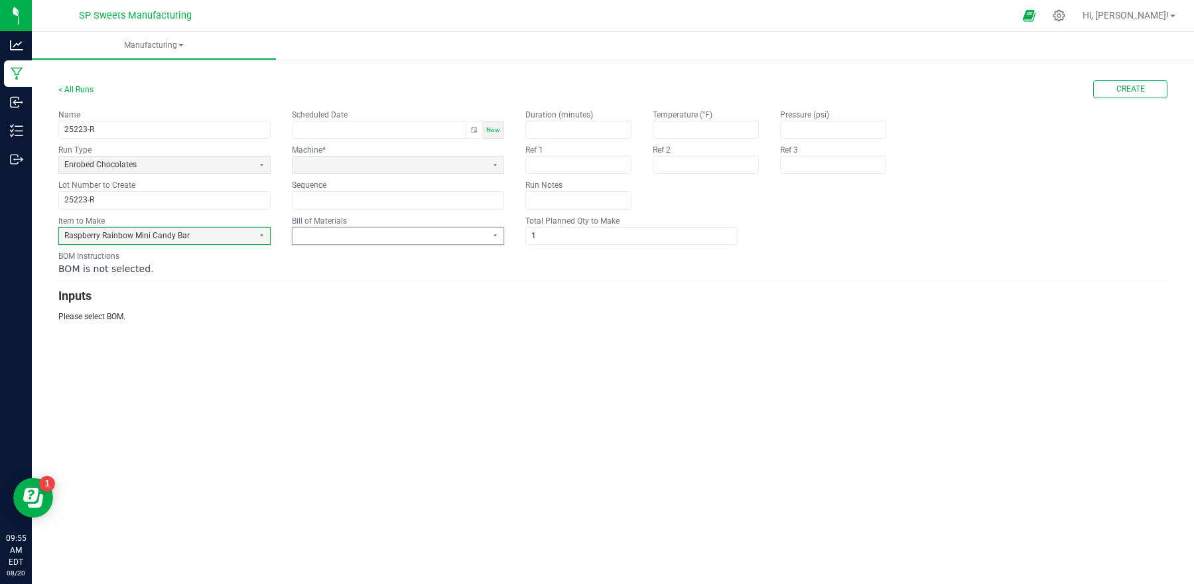
click at [340, 234] on span at bounding box center [390, 235] width 184 height 11
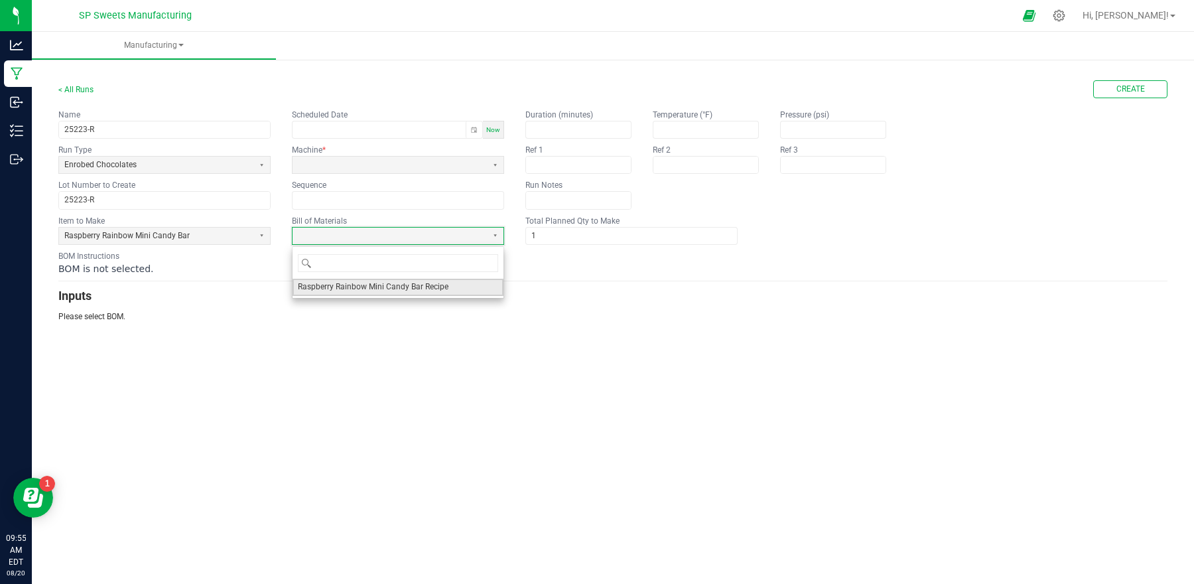
click at [348, 283] on span "Raspberry Rainbow Mini Candy Bar Recipe" at bounding box center [373, 286] width 151 height 11
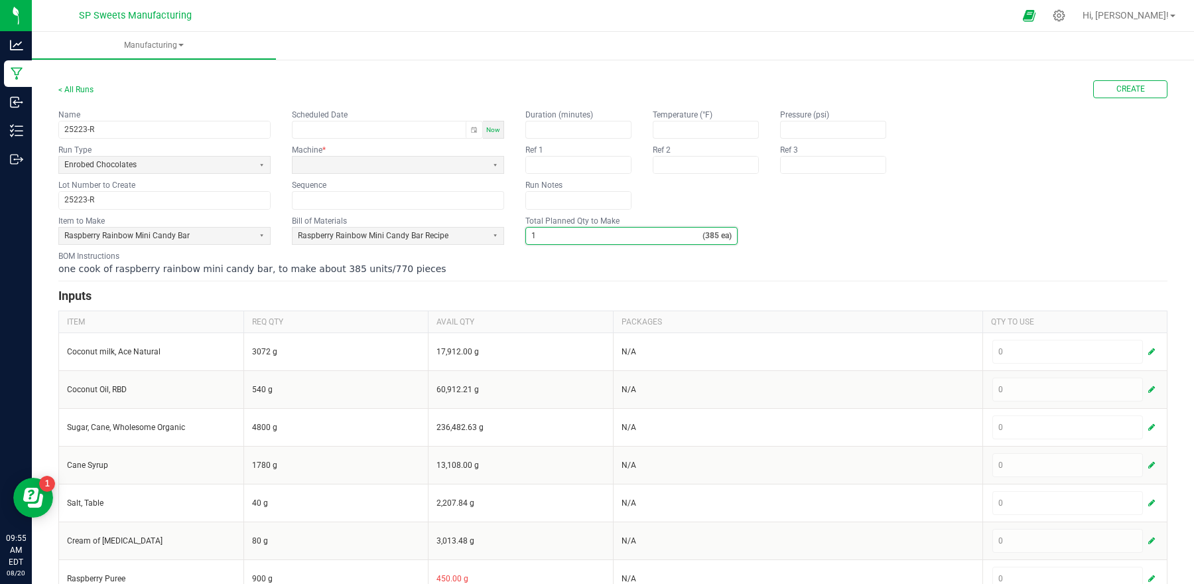
click at [562, 240] on input "1" at bounding box center [614, 236] width 176 height 17
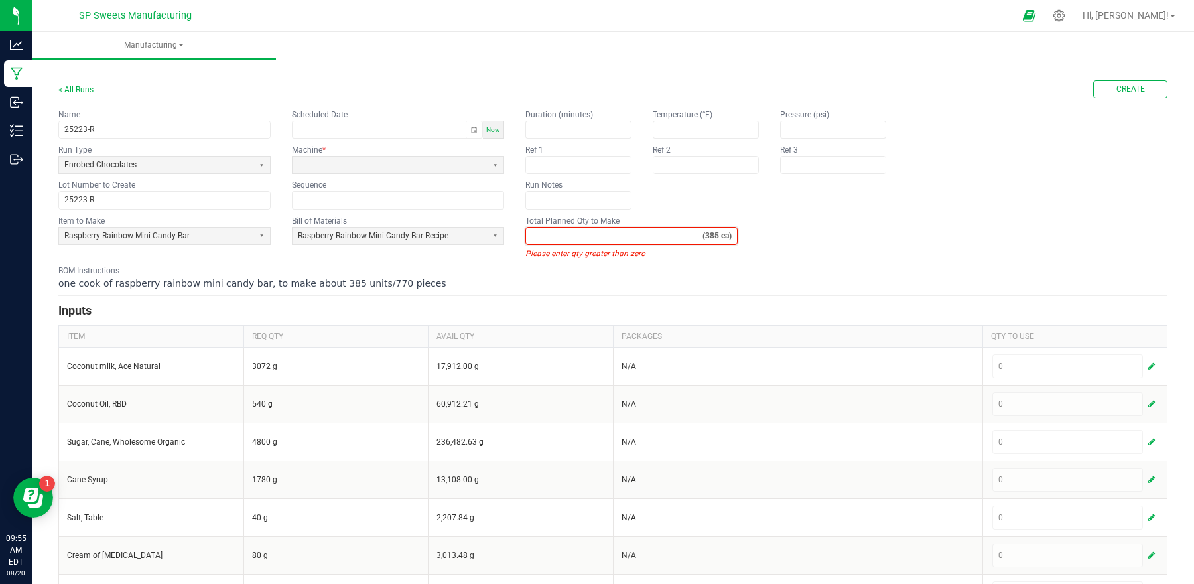
type input "4"
